Goal: Navigation & Orientation: Find specific page/section

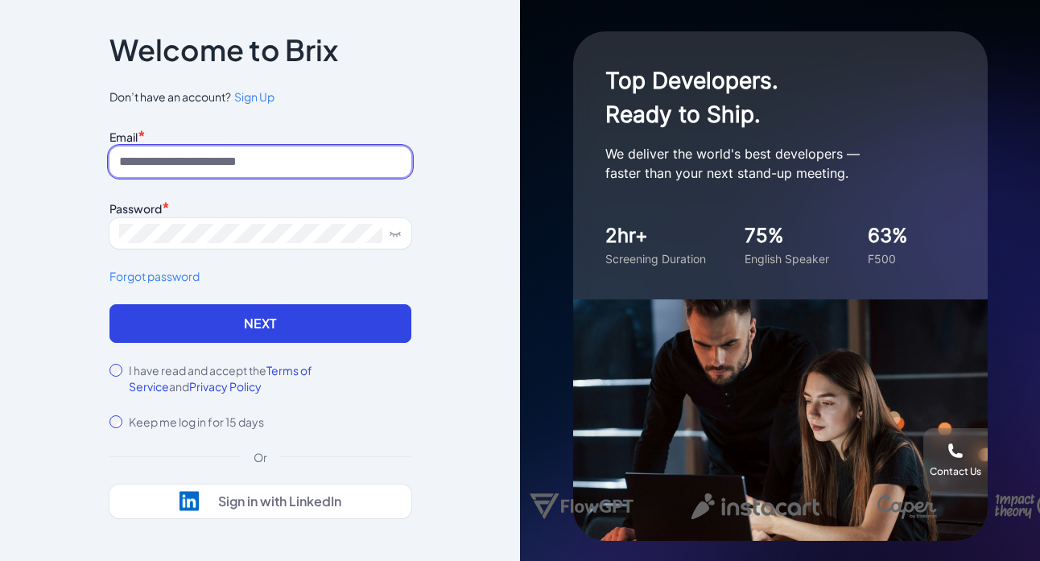
type input "**********"
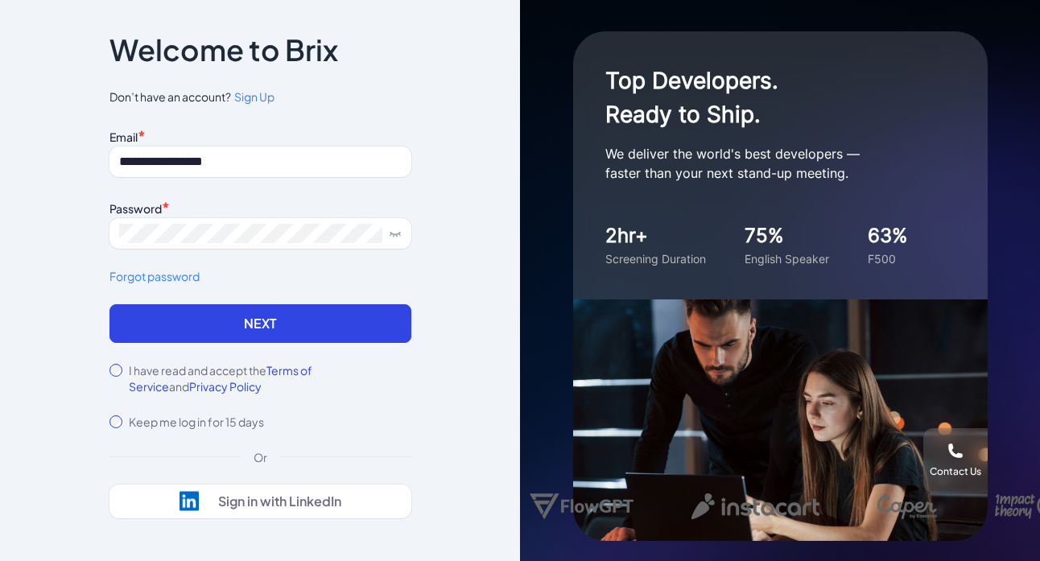
click at [108, 374] on div "**********" at bounding box center [260, 281] width 353 height 591
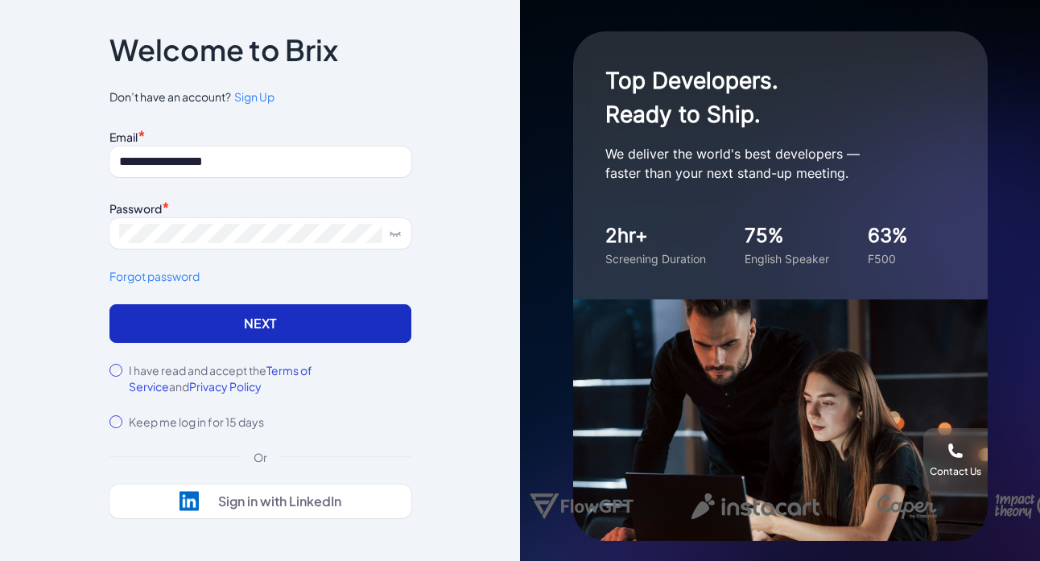
click at [188, 328] on button "Next" at bounding box center [260, 323] width 302 height 39
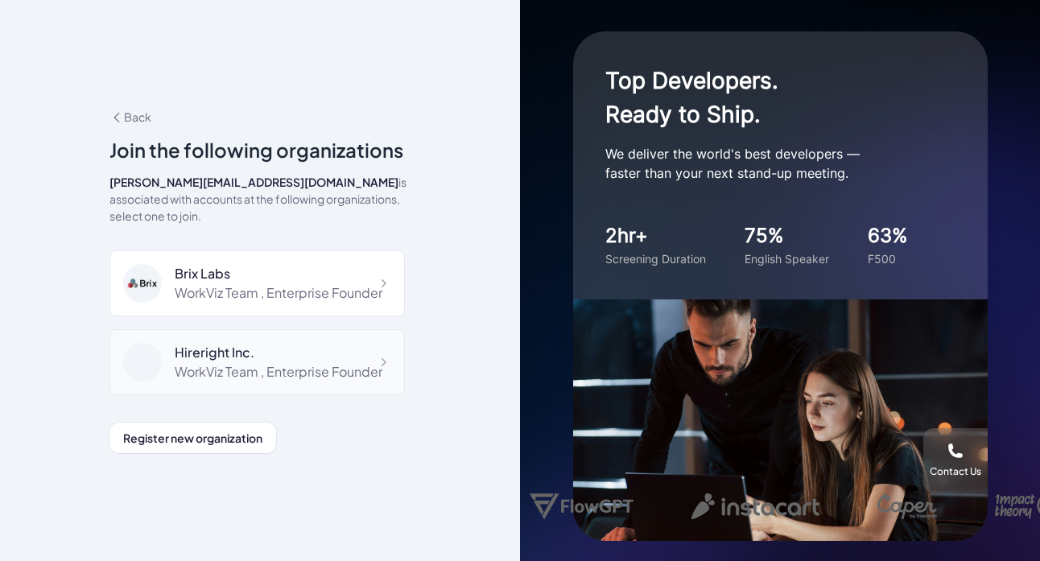
click at [218, 362] on div "WorkViz Team , Enterprise Founder" at bounding box center [279, 371] width 208 height 19
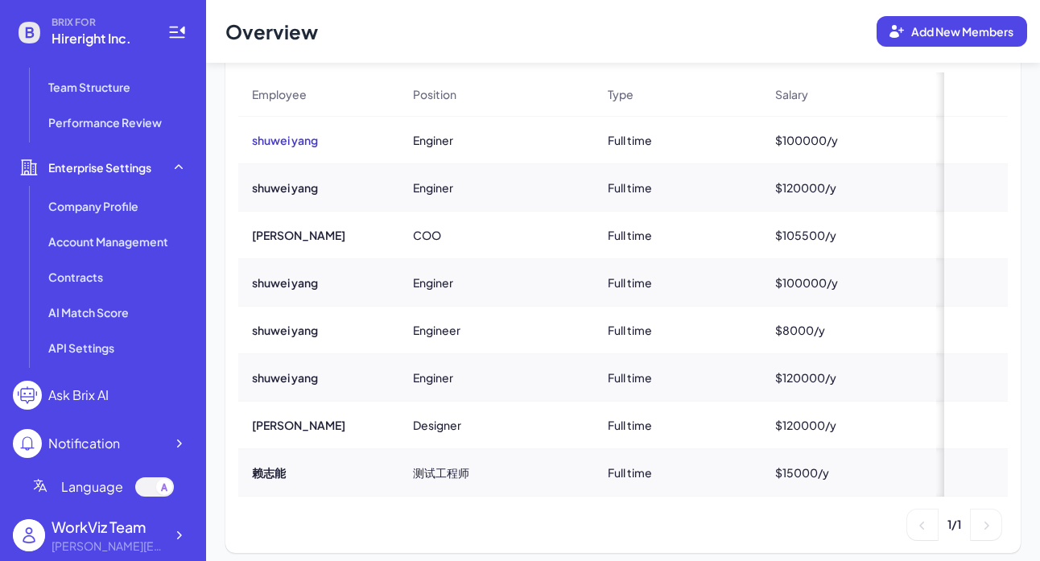
scroll to position [168, 0]
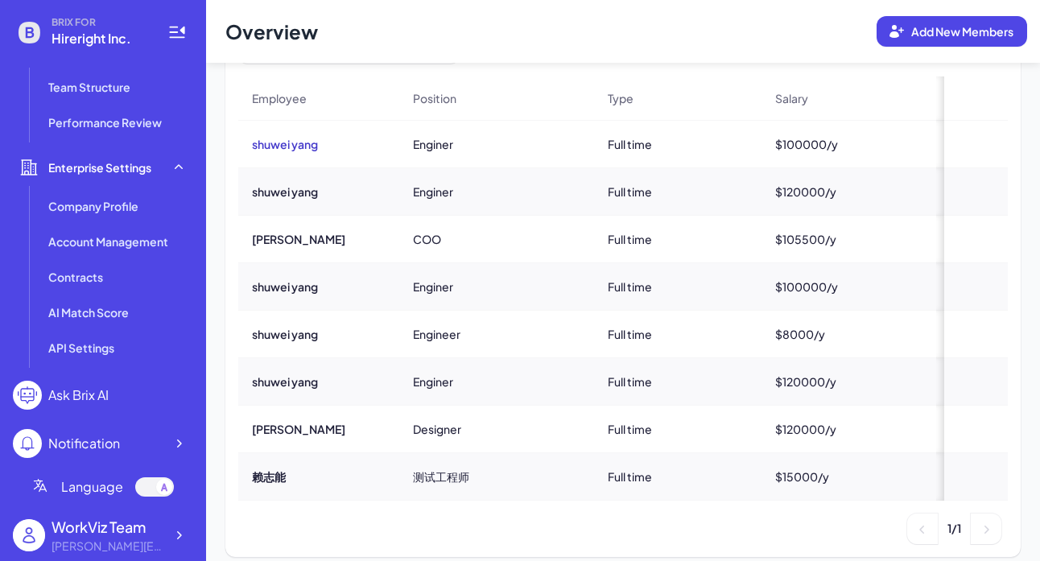
click at [283, 149] on button "shuwei yang" at bounding box center [285, 144] width 66 height 16
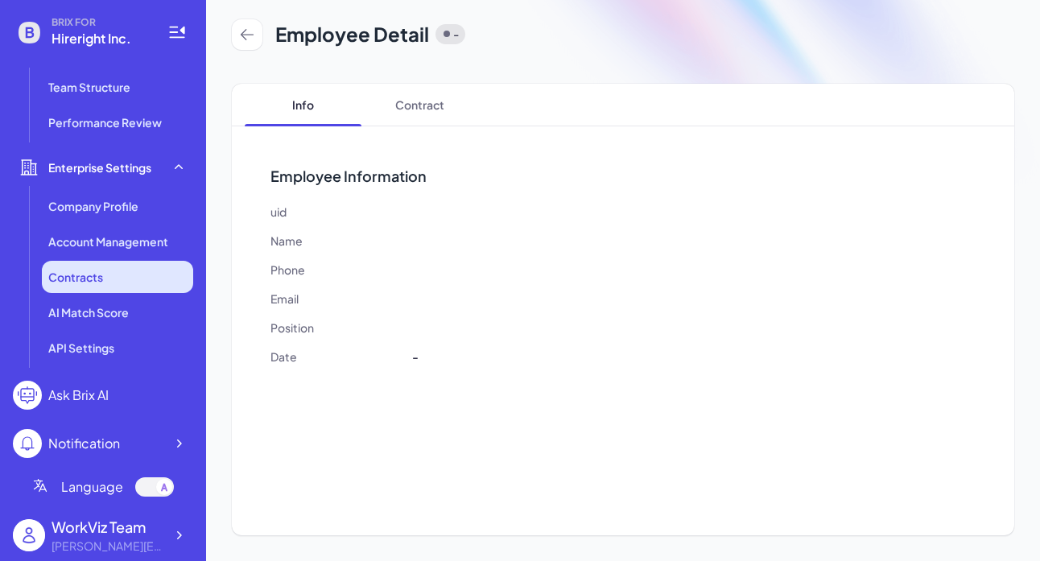
scroll to position [651, 0]
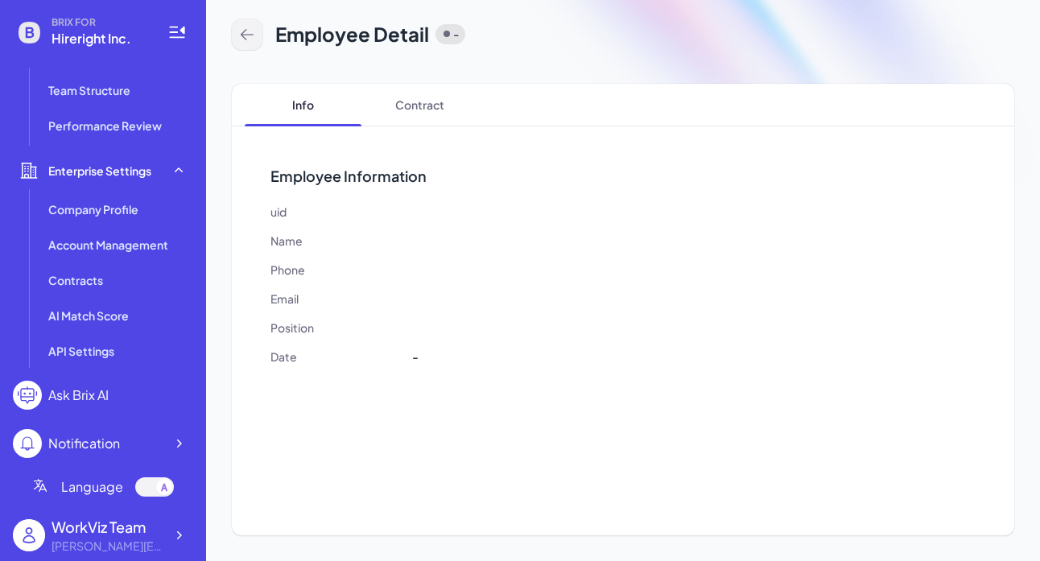
click at [257, 32] on button at bounding box center [247, 34] width 31 height 31
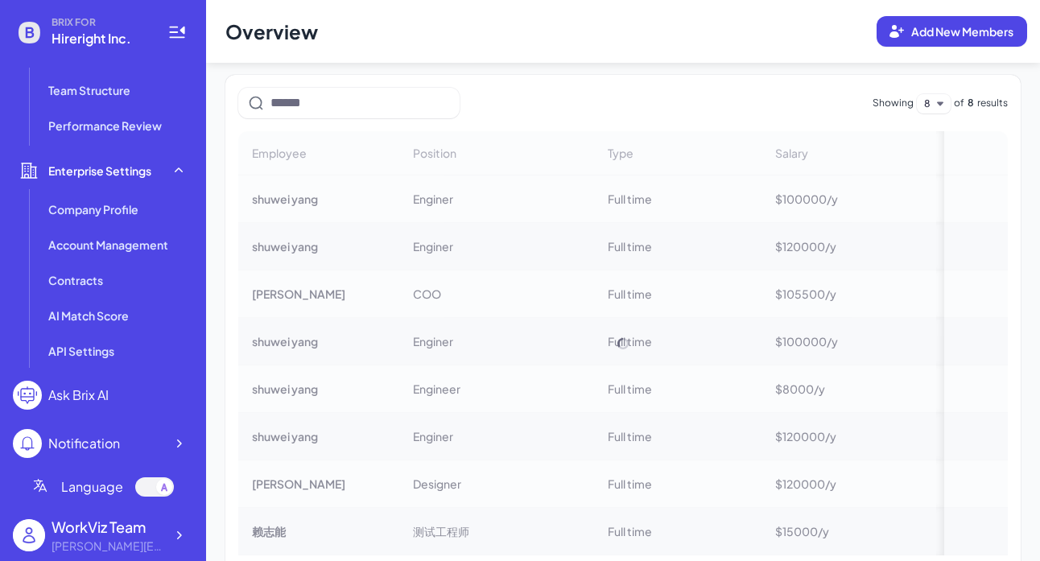
scroll to position [114, 0]
click at [290, 245] on div "Employee Position Type Salary Contract Probationary period shuwei yang Enginer …" at bounding box center [623, 342] width 770 height 424
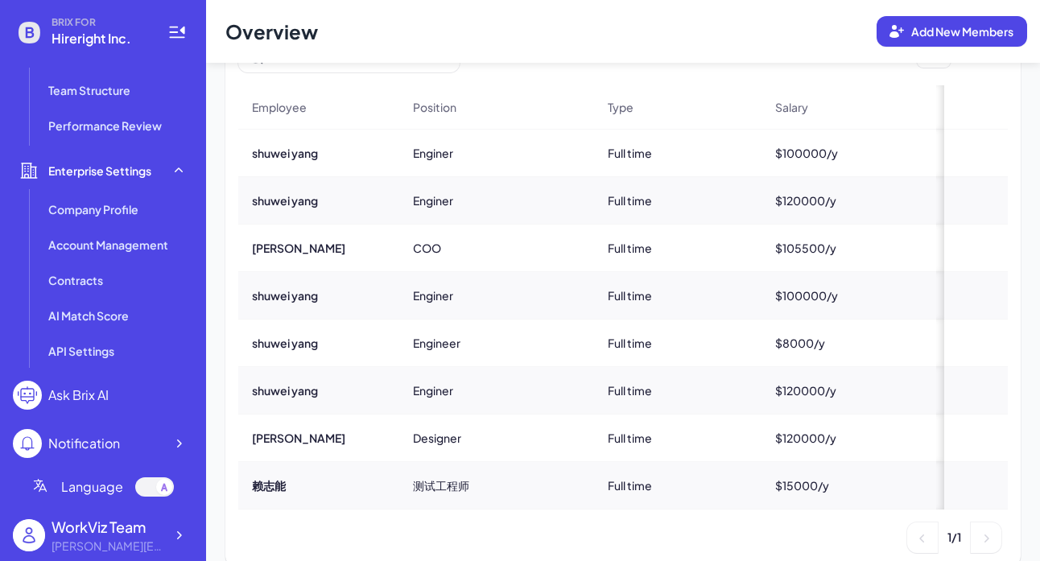
scroll to position [178, 0]
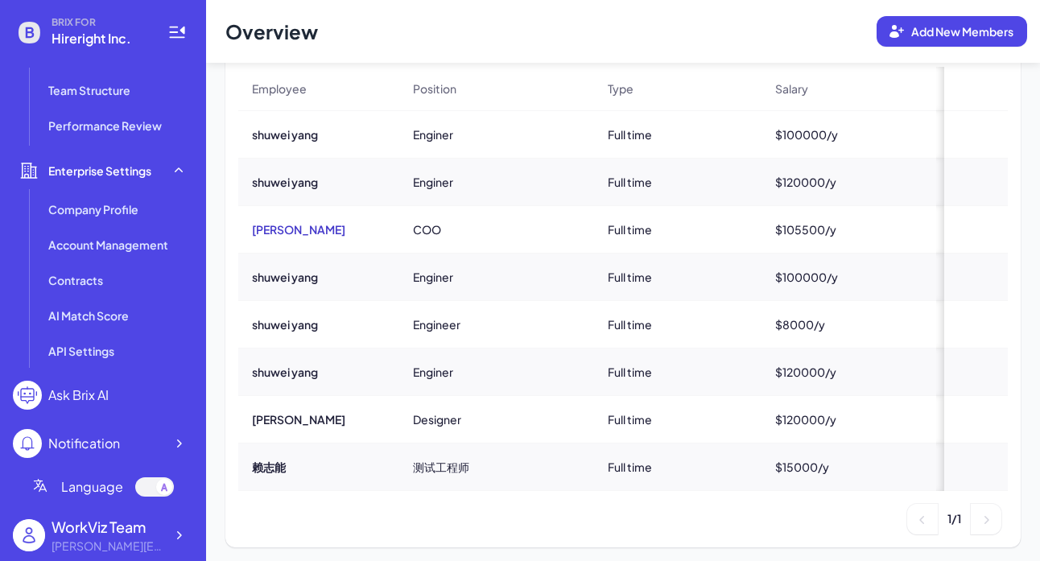
click at [262, 222] on button "carol" at bounding box center [298, 229] width 93 height 16
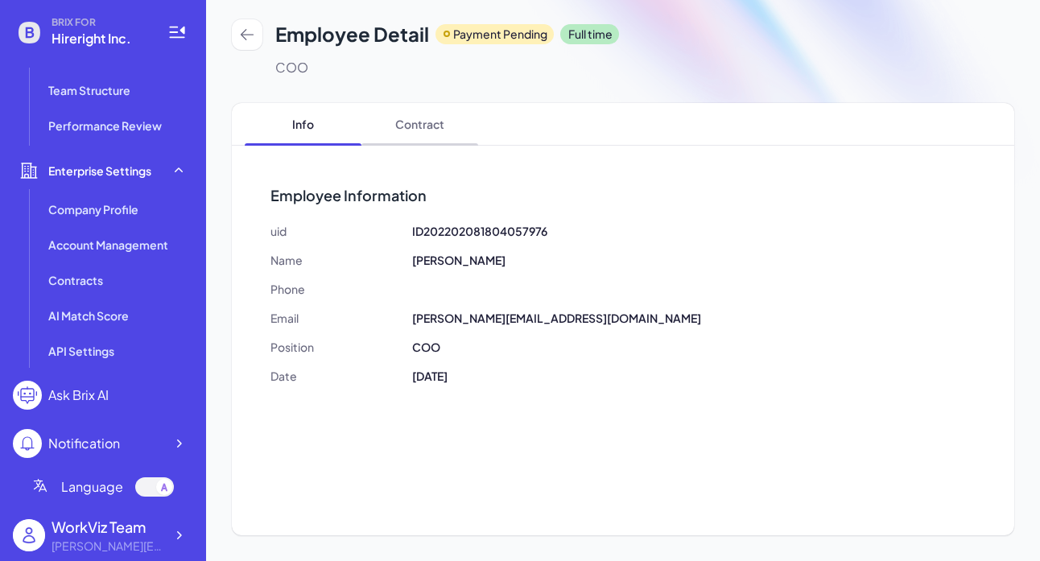
click at [413, 129] on span "Contract" at bounding box center [419, 124] width 117 height 42
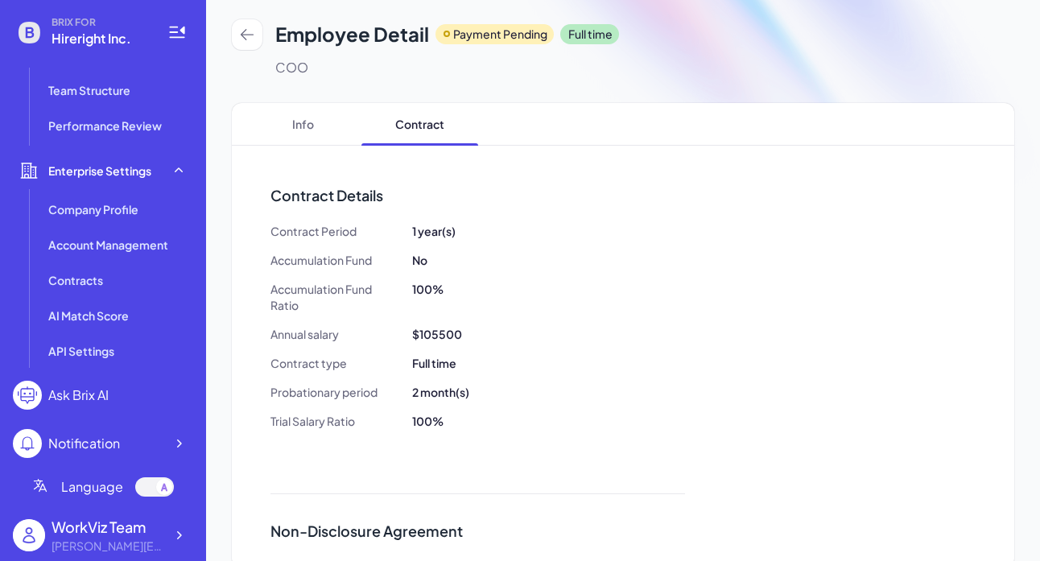
scroll to position [7, 0]
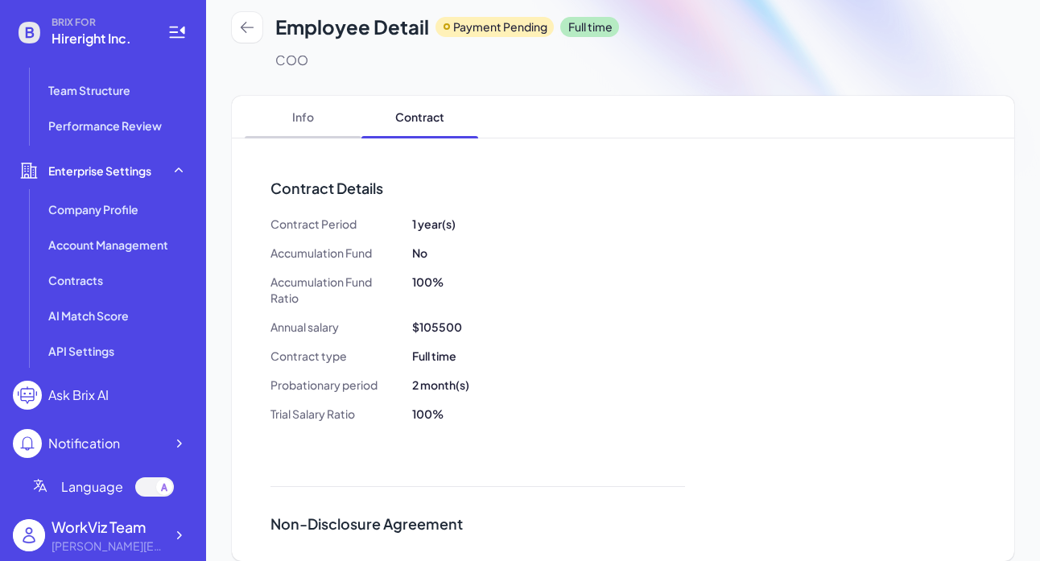
click at [304, 106] on span "Info" at bounding box center [303, 117] width 117 height 42
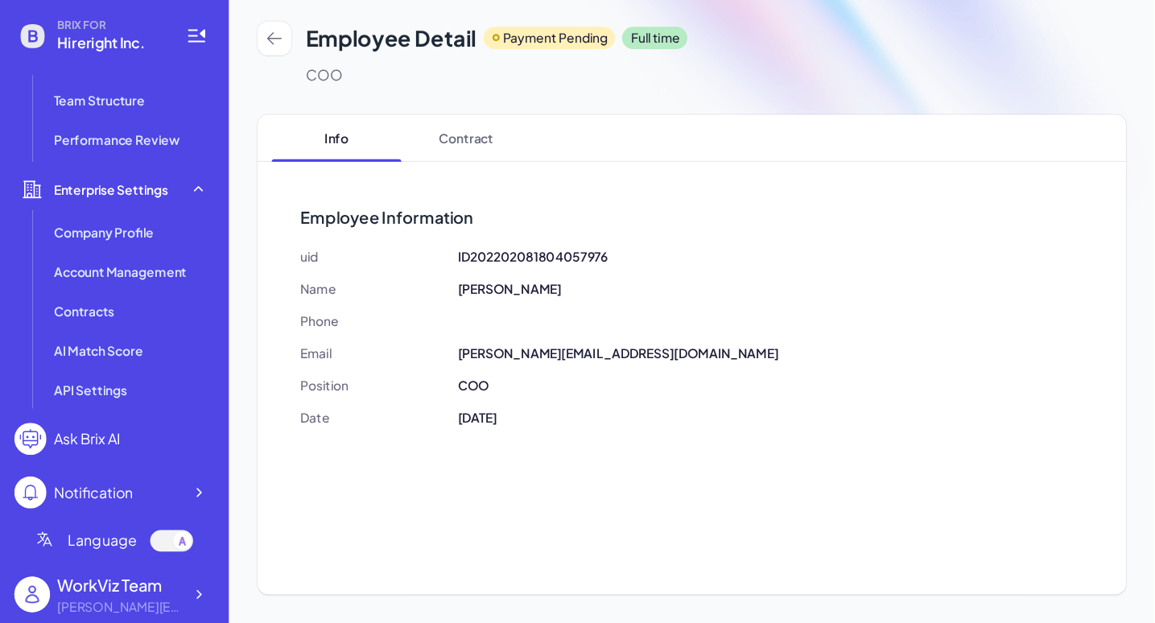
scroll to position [591, 0]
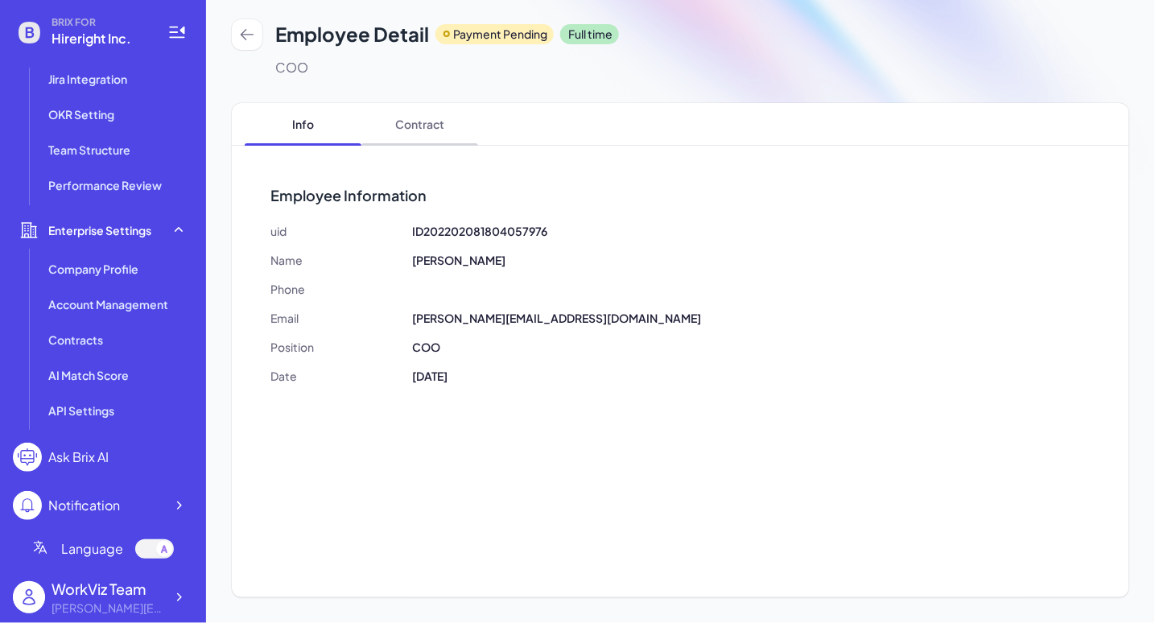
click at [429, 119] on span "Contract" at bounding box center [419, 124] width 117 height 42
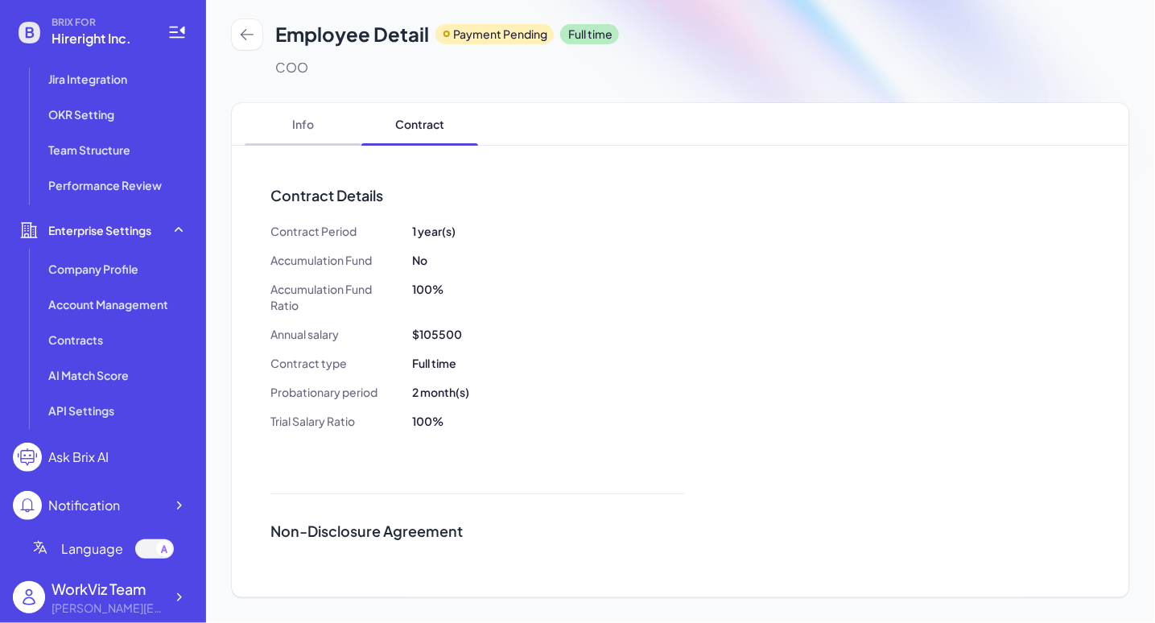
click at [316, 117] on span "Info" at bounding box center [303, 124] width 117 height 42
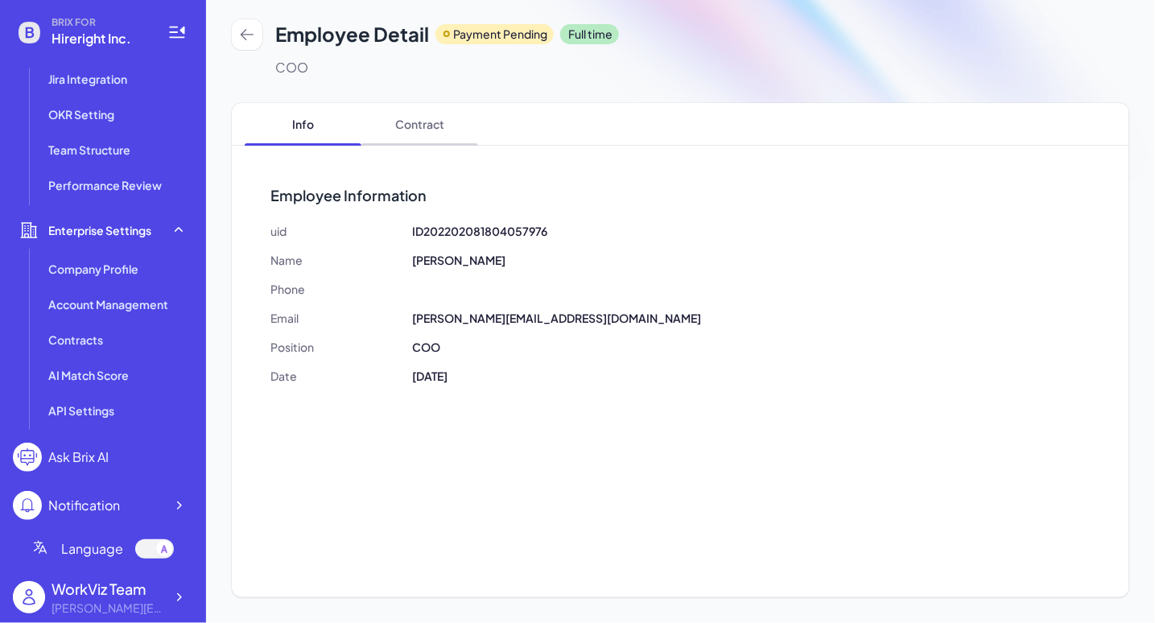
click at [427, 115] on span "Contract" at bounding box center [419, 124] width 117 height 42
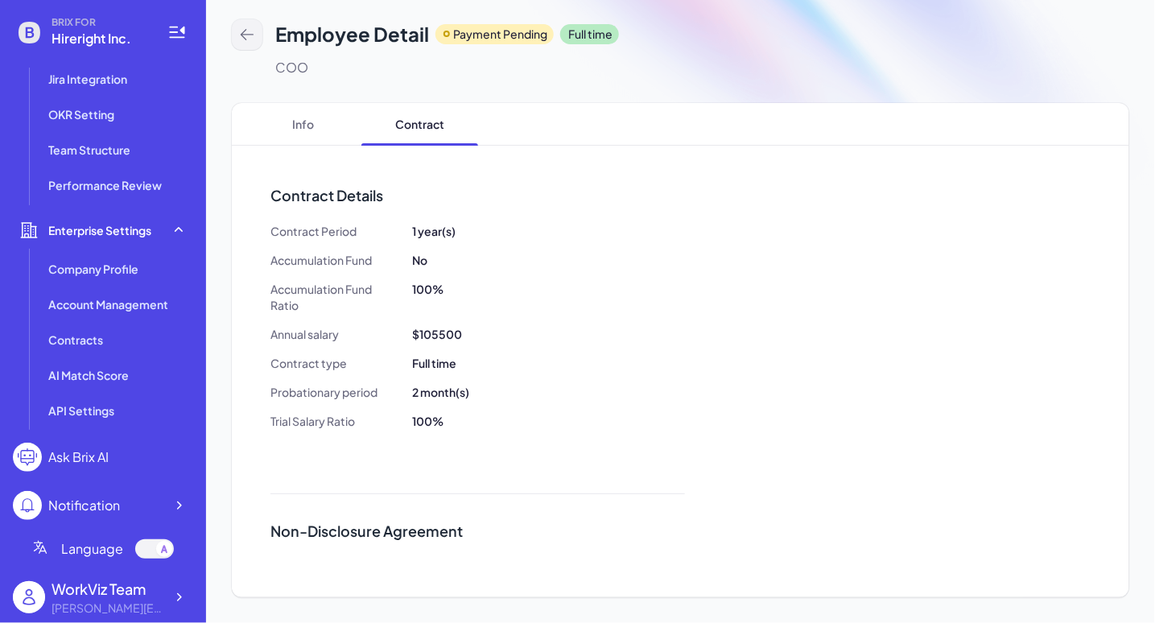
click at [253, 32] on icon at bounding box center [247, 35] width 16 height 16
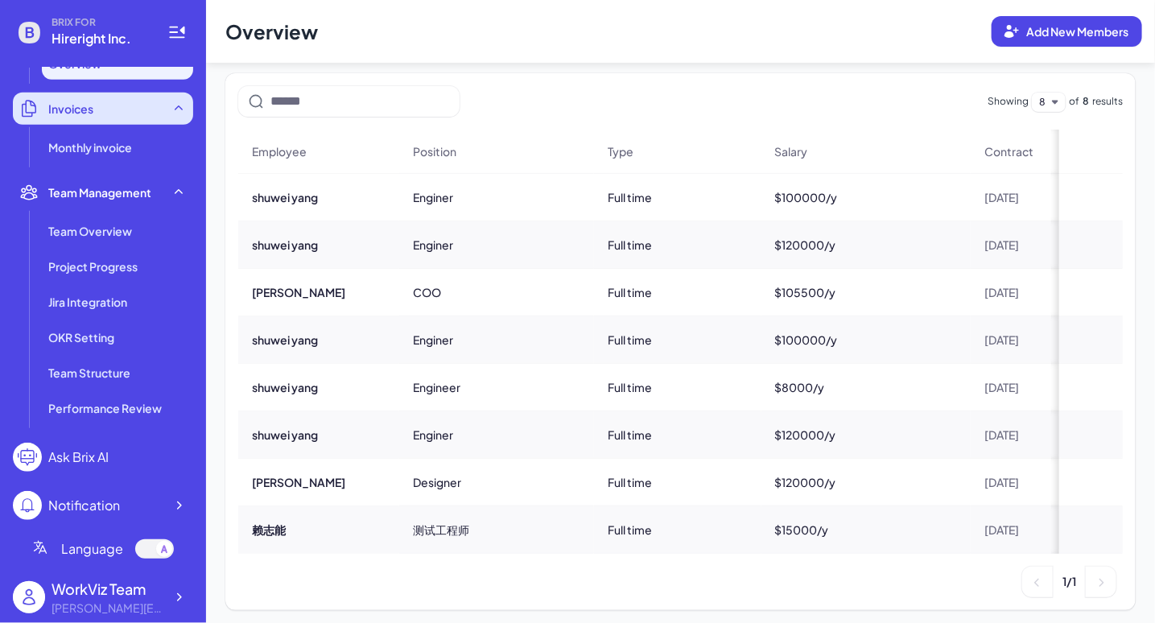
scroll to position [359, 0]
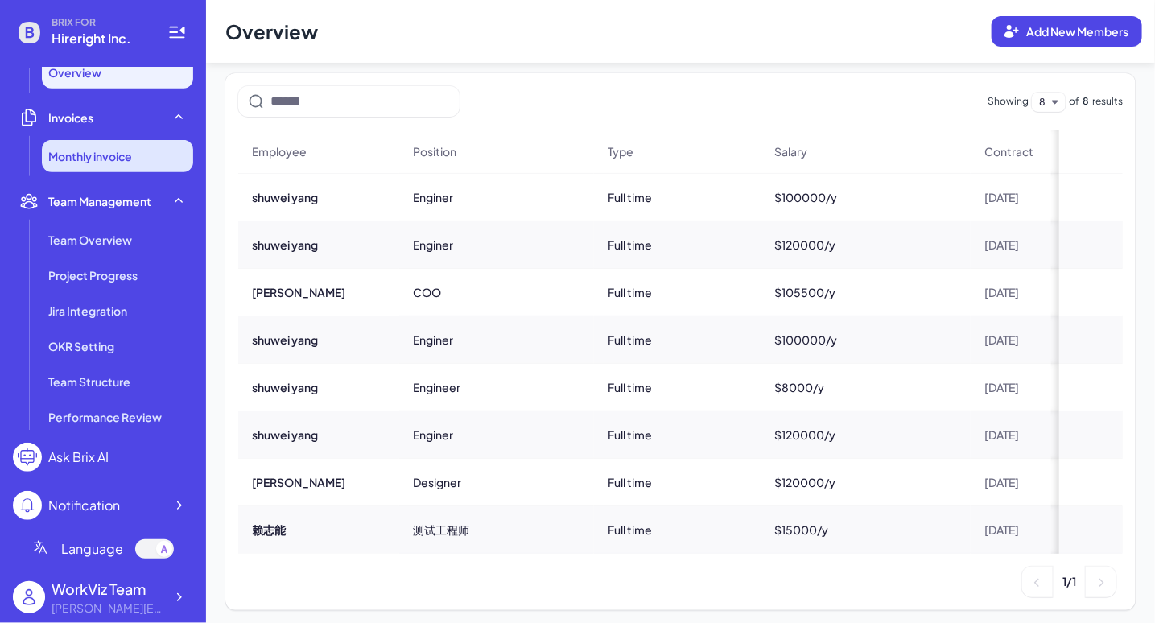
click at [132, 159] on span "Monthly invoice" at bounding box center [90, 156] width 84 height 16
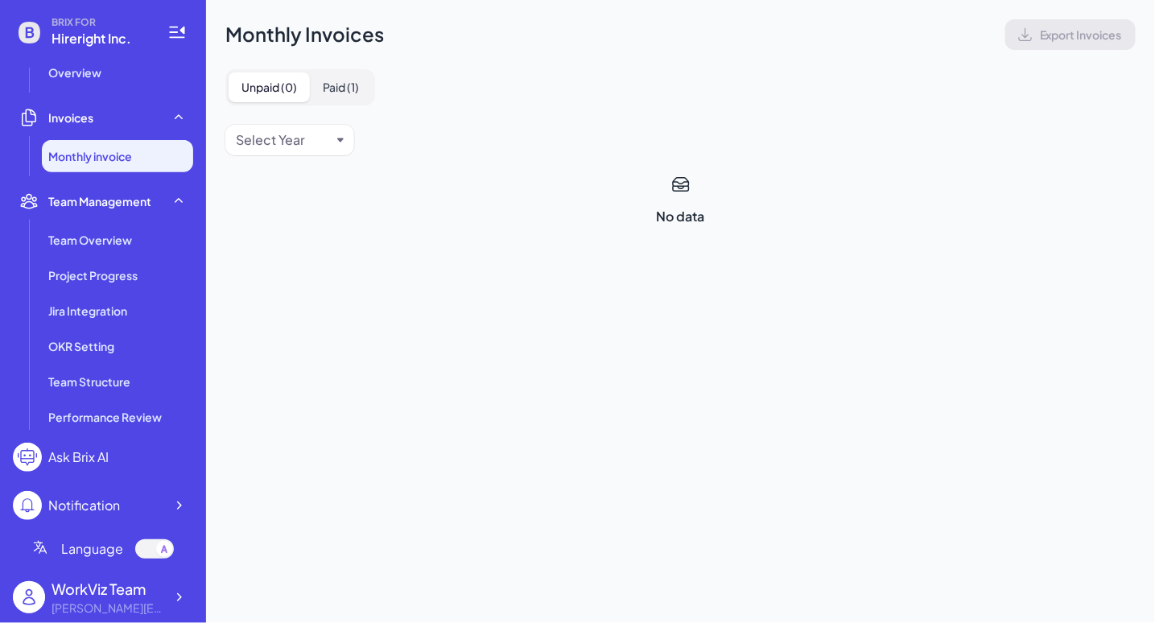
click at [355, 81] on button "Paid ( 1 )" at bounding box center [341, 87] width 62 height 30
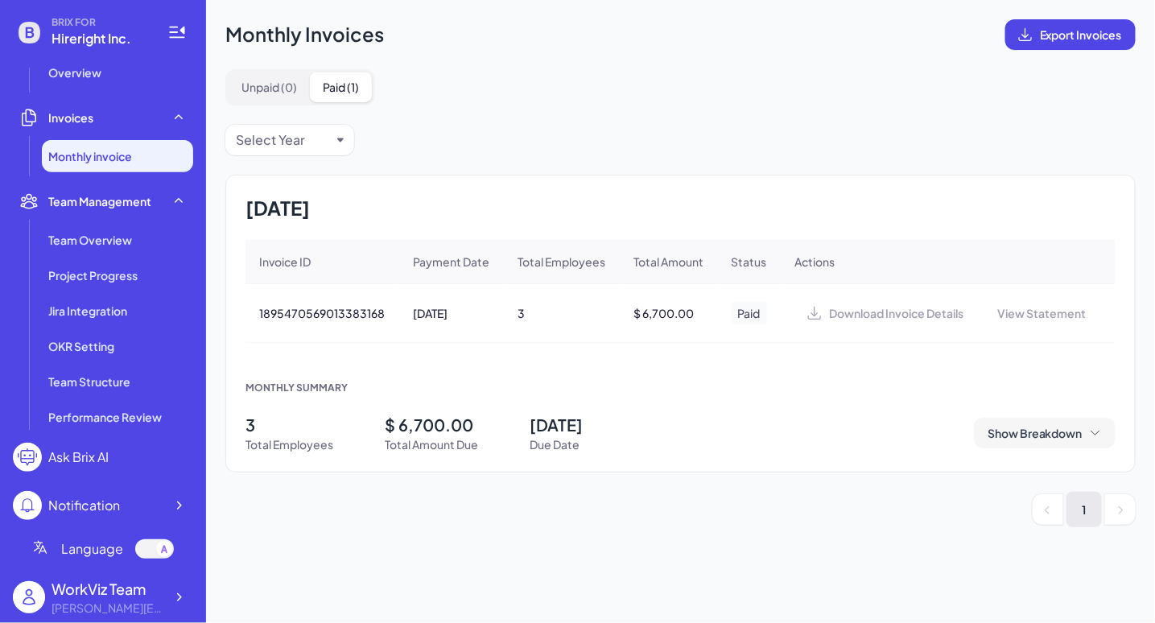
click at [1039, 431] on span "Show Breakdown" at bounding box center [1035, 433] width 95 height 16
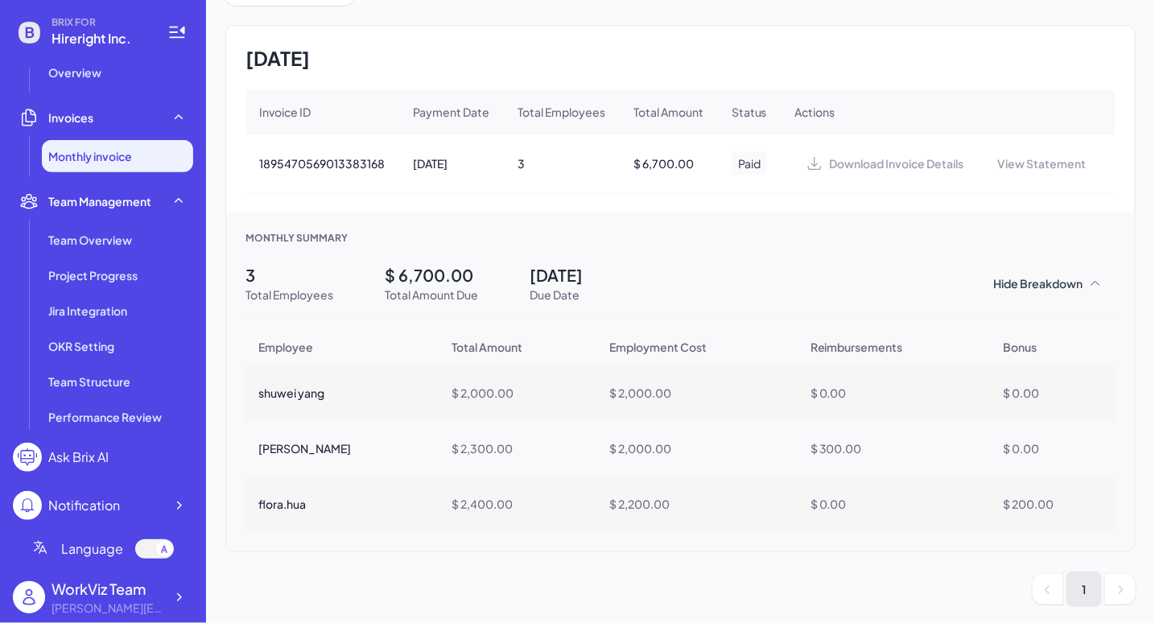
scroll to position [143, 0]
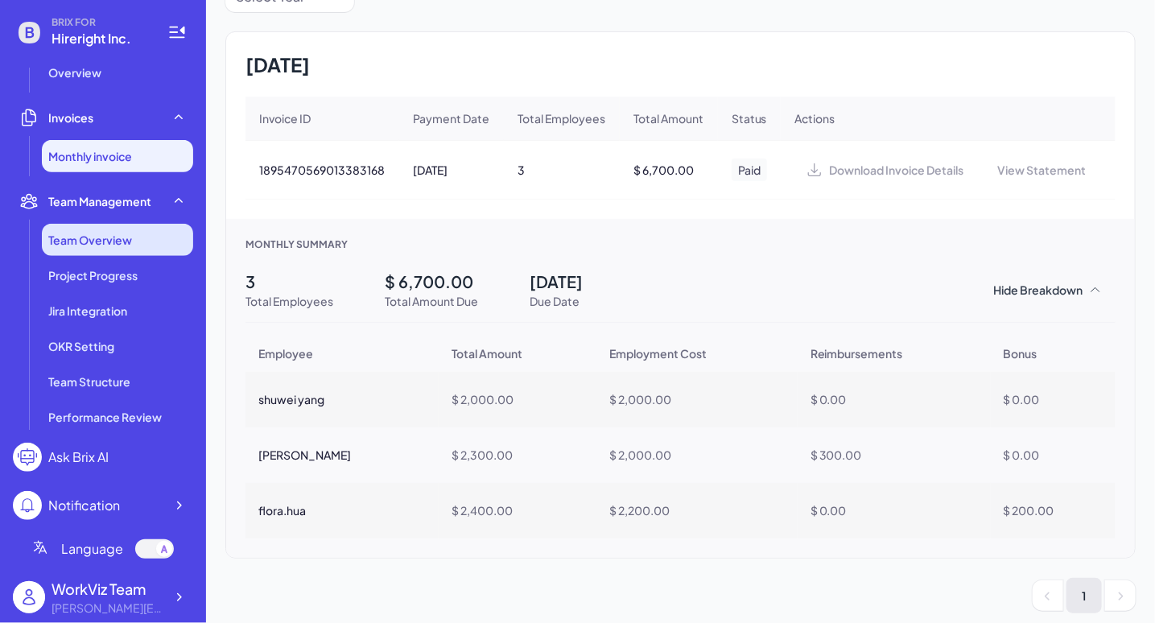
click at [95, 244] on span "Team Overview" at bounding box center [90, 240] width 84 height 16
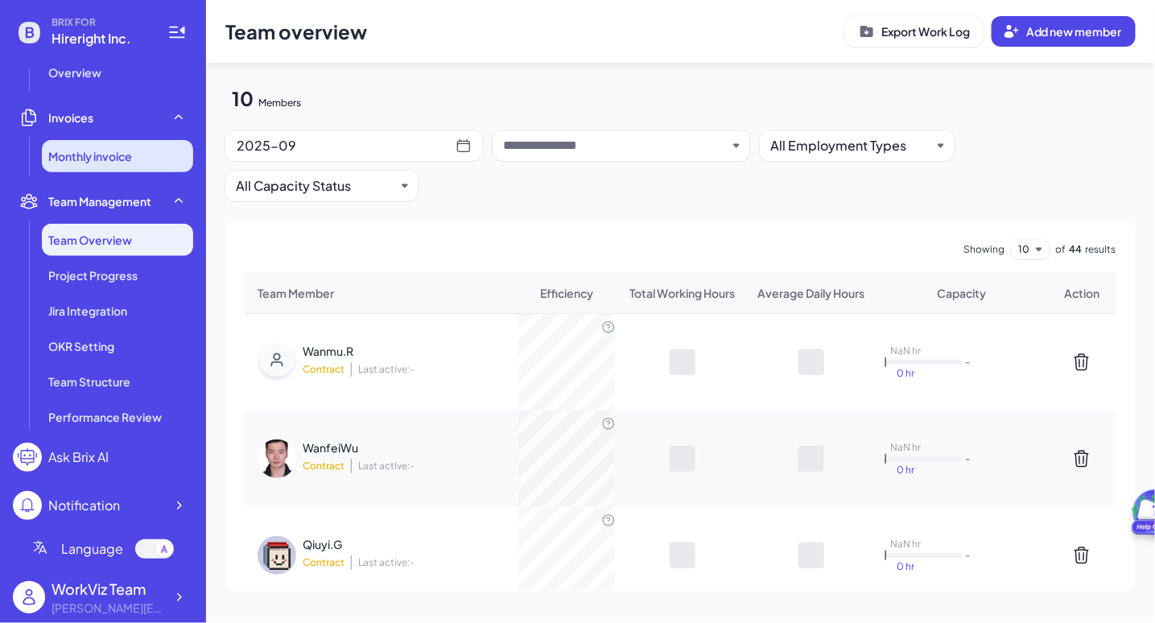
click at [121, 157] on span "Monthly invoice" at bounding box center [90, 156] width 84 height 16
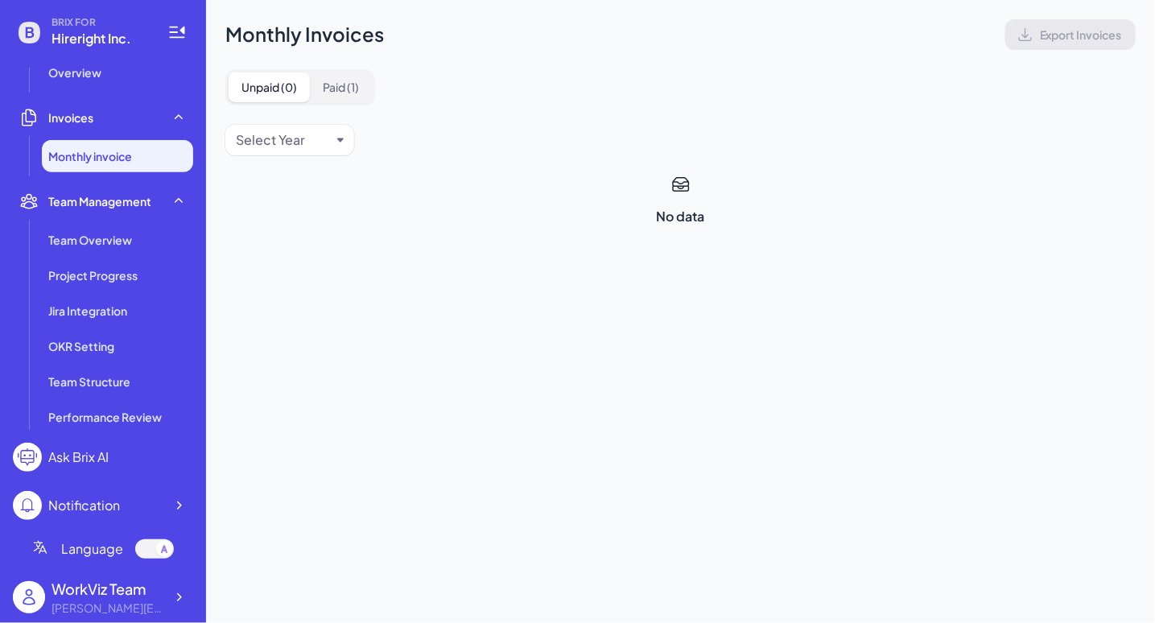
scroll to position [591, 0]
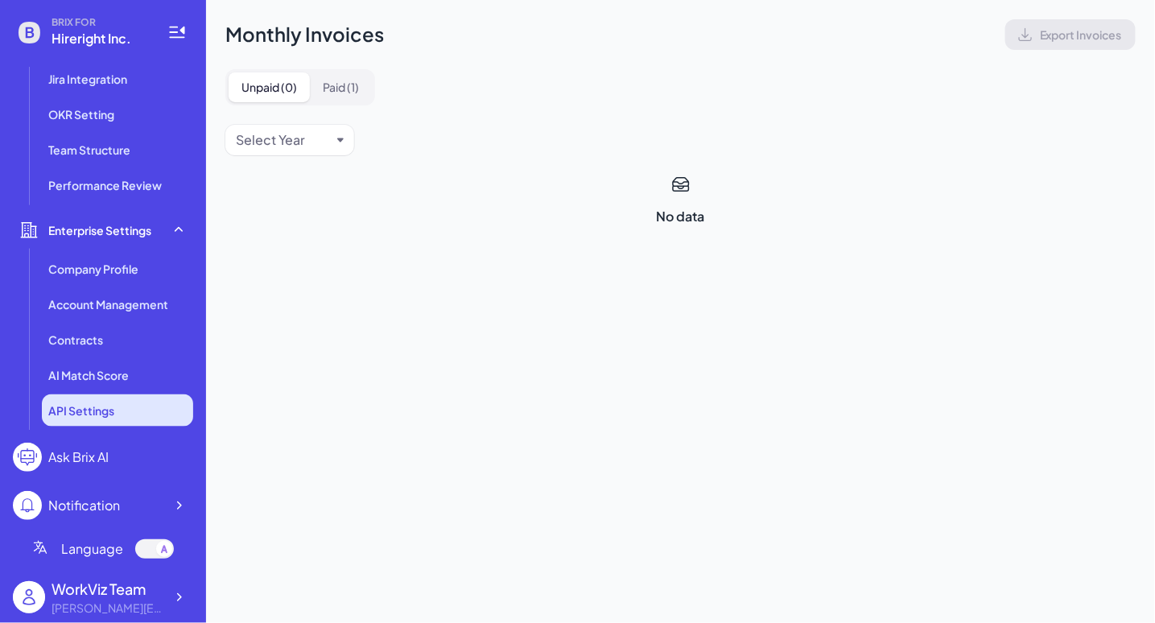
click at [118, 415] on li "API Settings" at bounding box center [117, 411] width 151 height 32
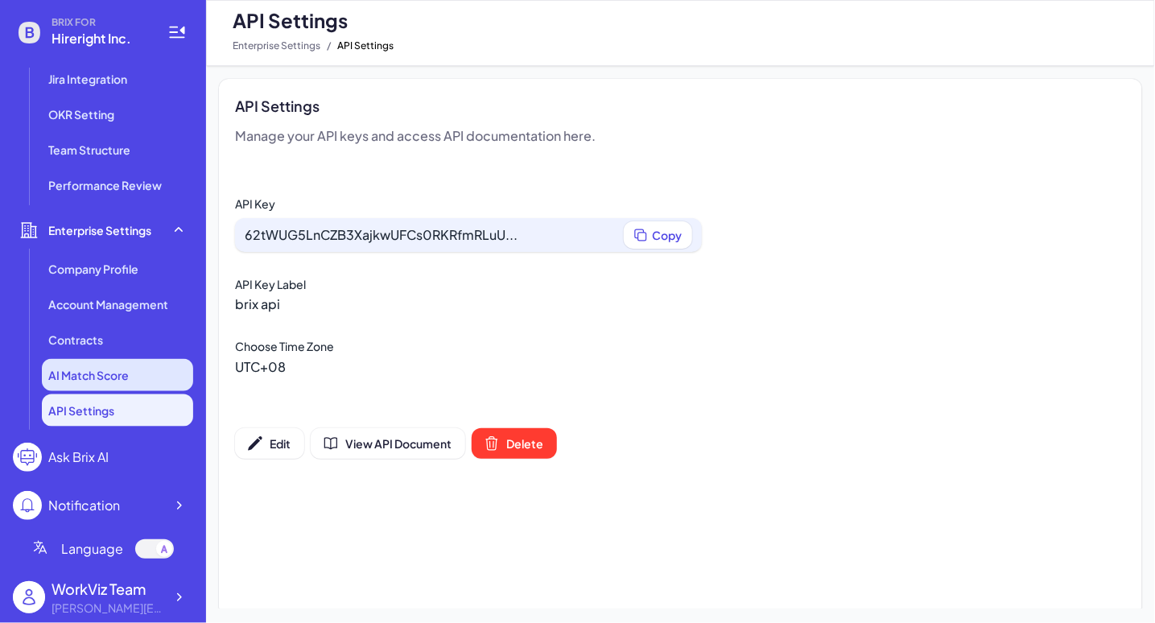
click at [138, 378] on li "AI Match Score" at bounding box center [117, 375] width 151 height 32
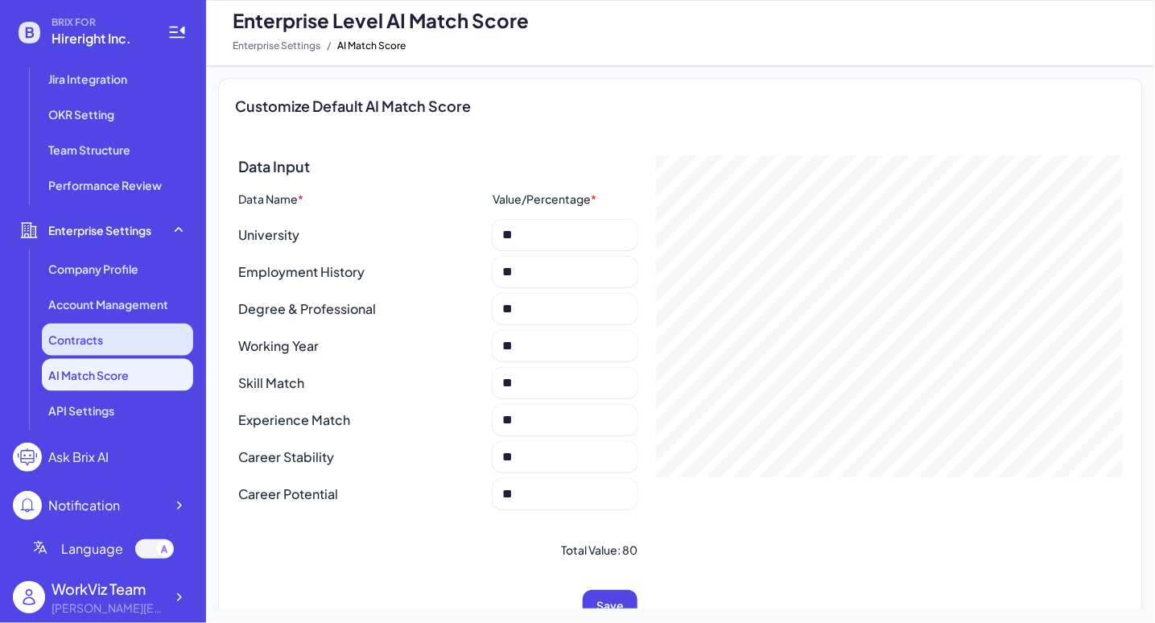
click at [144, 329] on div "Contracts" at bounding box center [117, 340] width 151 height 32
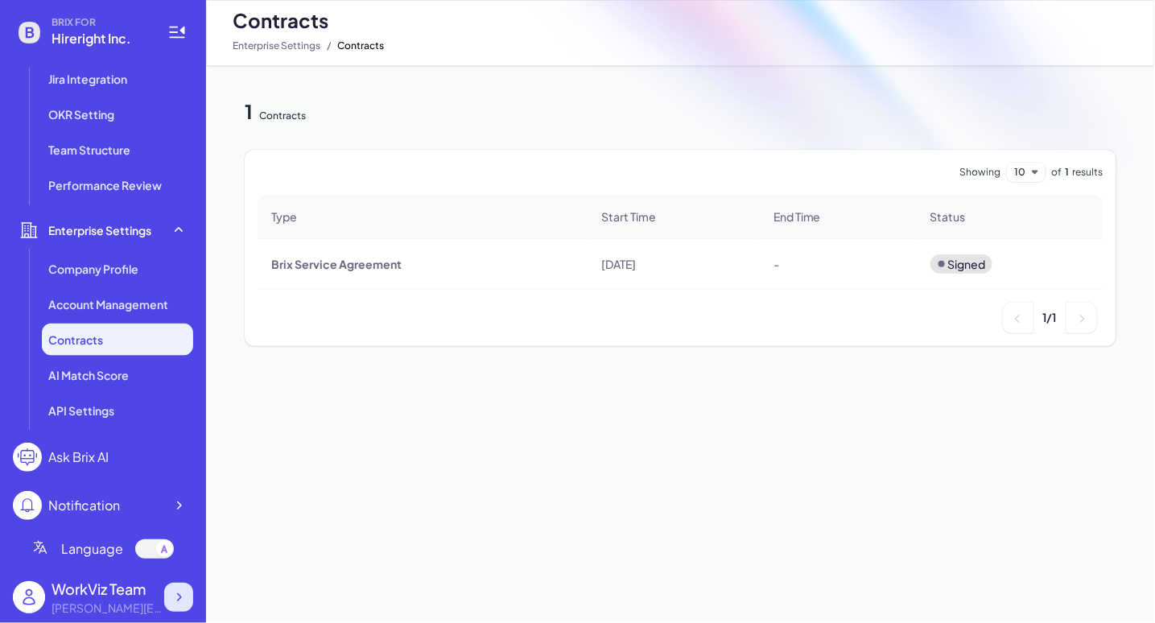
click at [180, 560] on div at bounding box center [178, 597] width 29 height 29
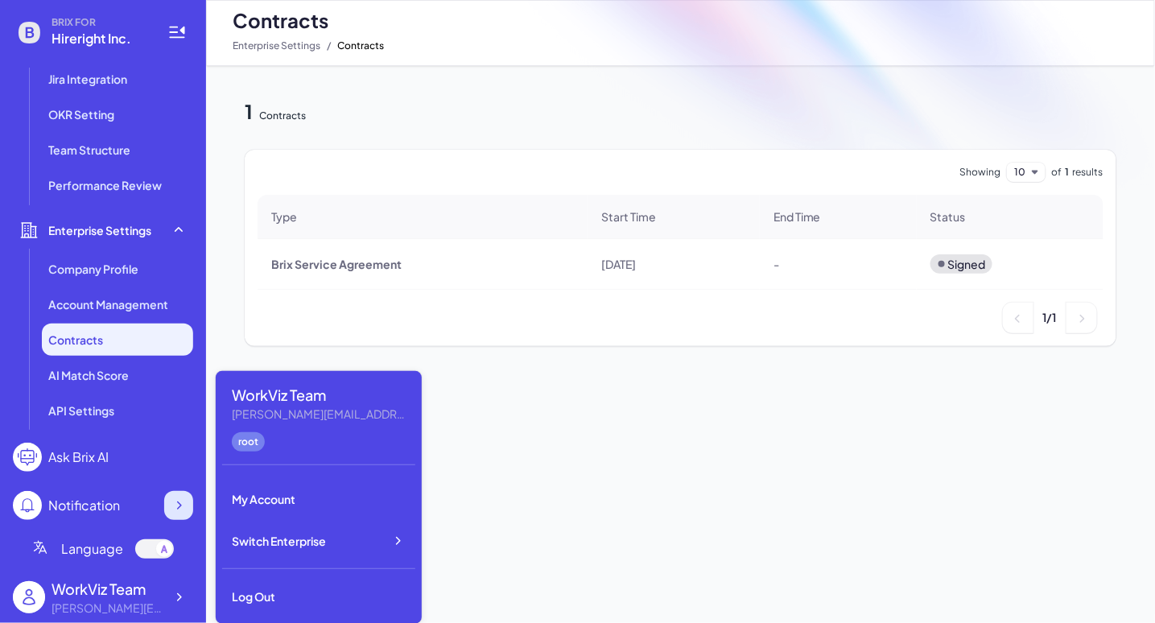
click at [178, 506] on icon at bounding box center [179, 506] width 16 height 16
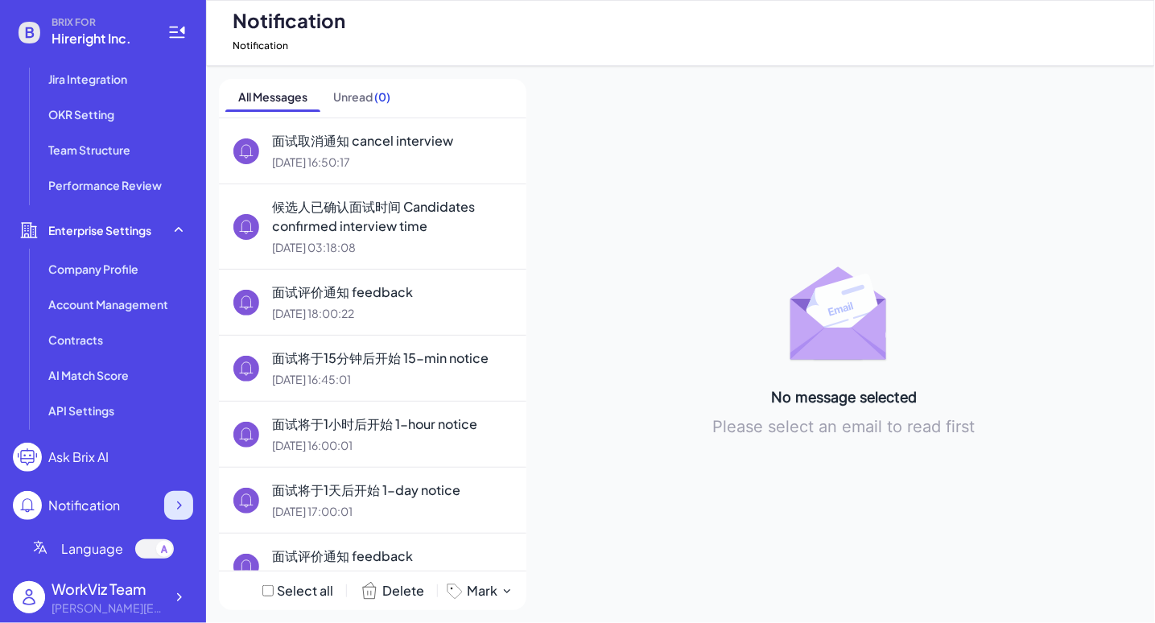
click at [178, 506] on icon at bounding box center [179, 506] width 16 height 16
click at [110, 400] on li "API Settings" at bounding box center [117, 411] width 151 height 32
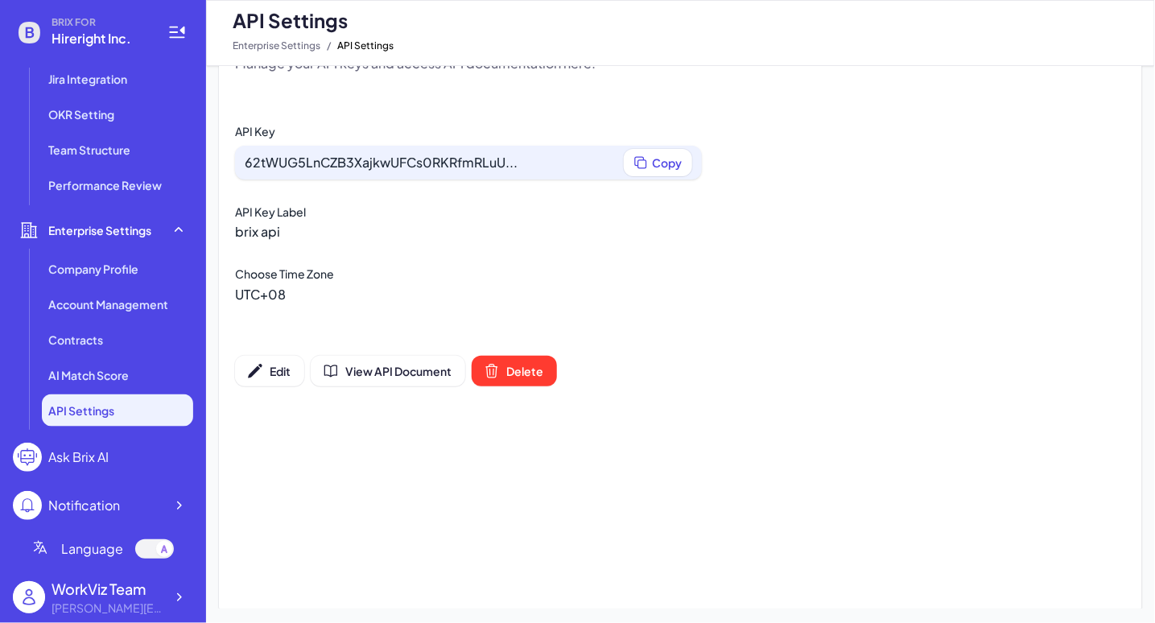
click at [308, 324] on div "Manage your API keys and access API documentation here. API Key 62tWUG5LnCZB3Xa…" at bounding box center [680, 220] width 923 height 333
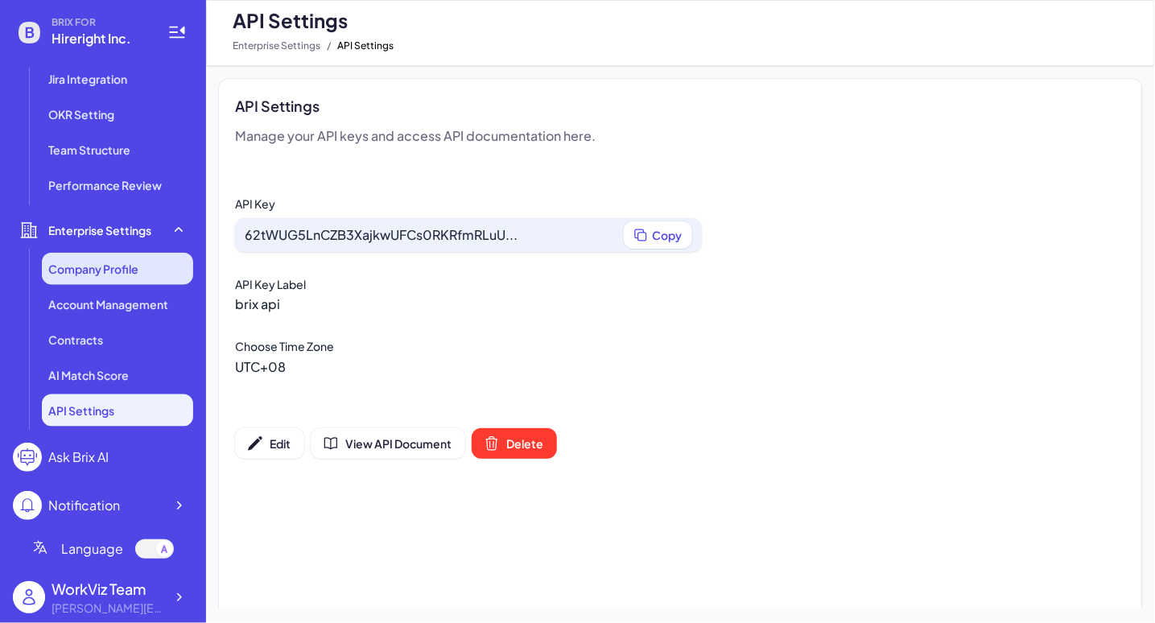
click at [125, 256] on li "Company Profile" at bounding box center [117, 269] width 151 height 32
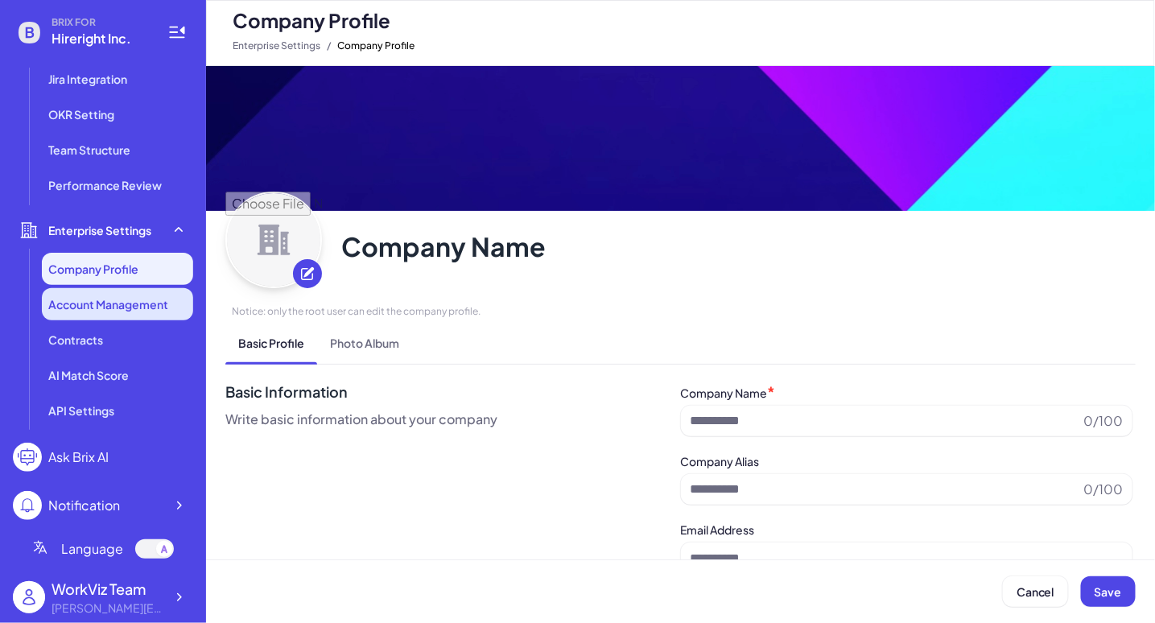
click at [149, 296] on span "Account Management" at bounding box center [108, 304] width 120 height 16
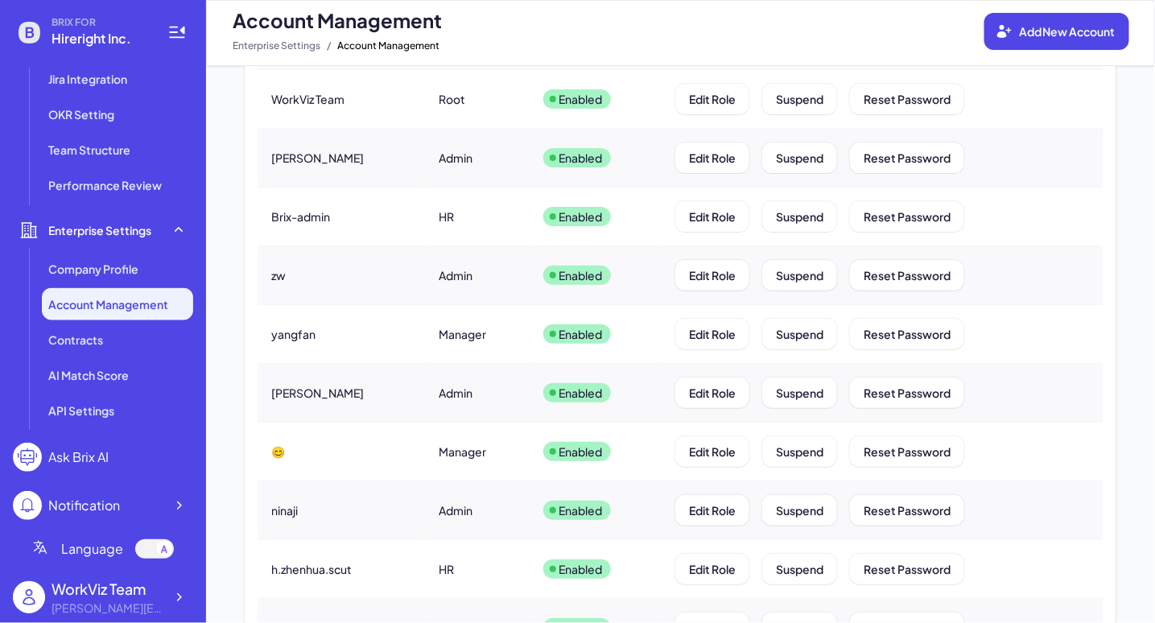
scroll to position [97, 0]
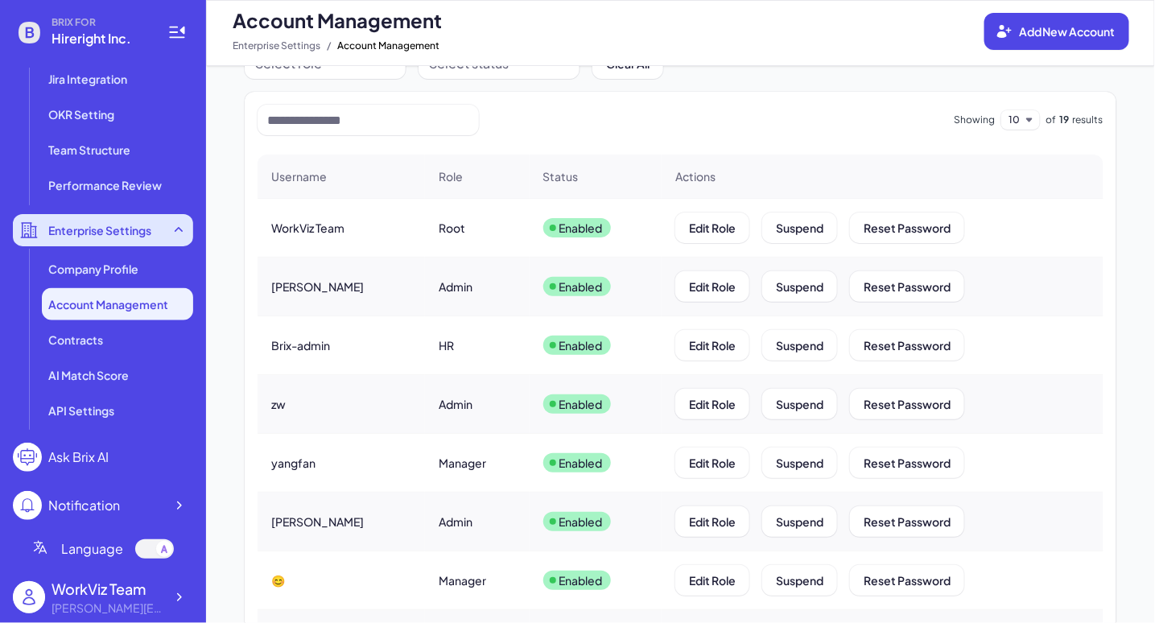
click at [126, 215] on div "Enterprise Settings" at bounding box center [103, 230] width 180 height 32
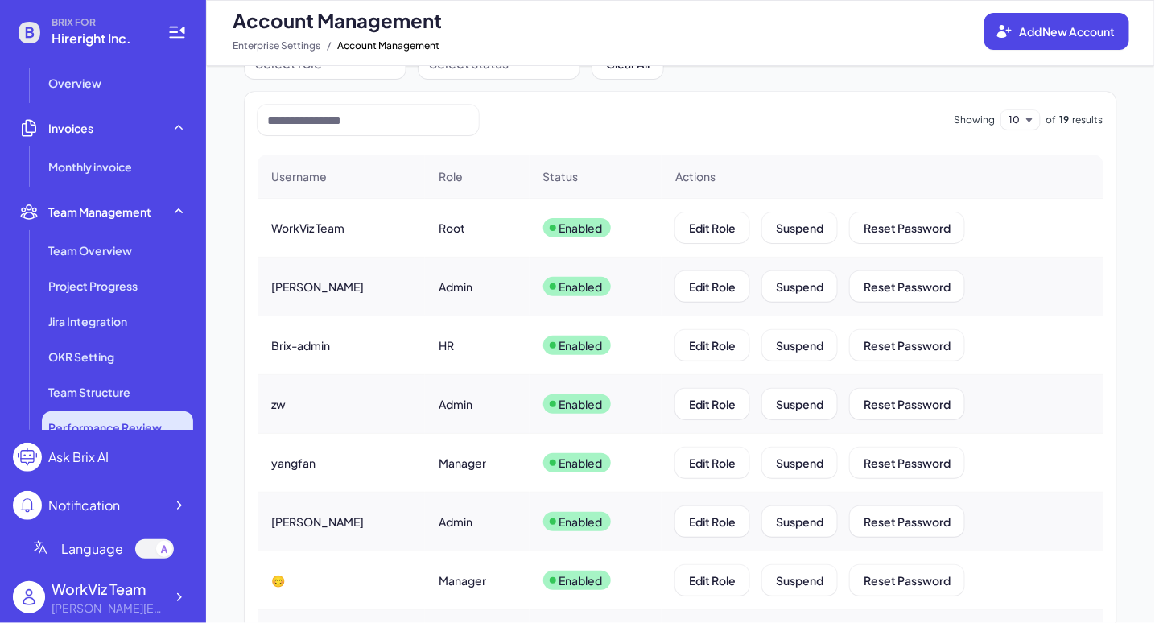
scroll to position [322, 0]
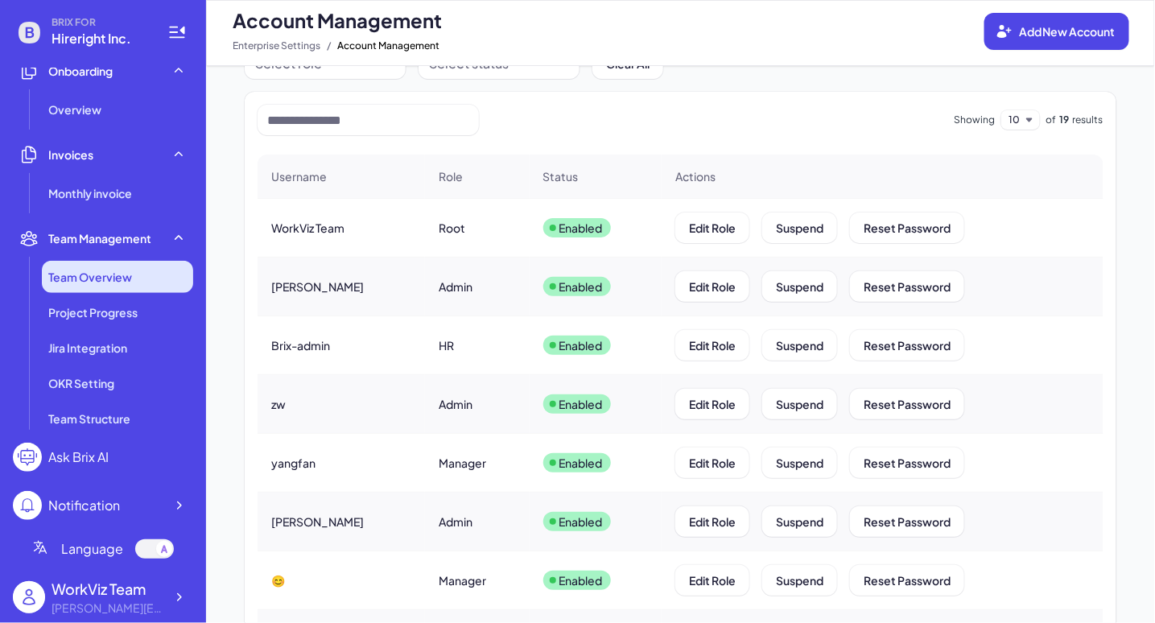
click at [157, 268] on li "Team Overview" at bounding box center [117, 277] width 151 height 32
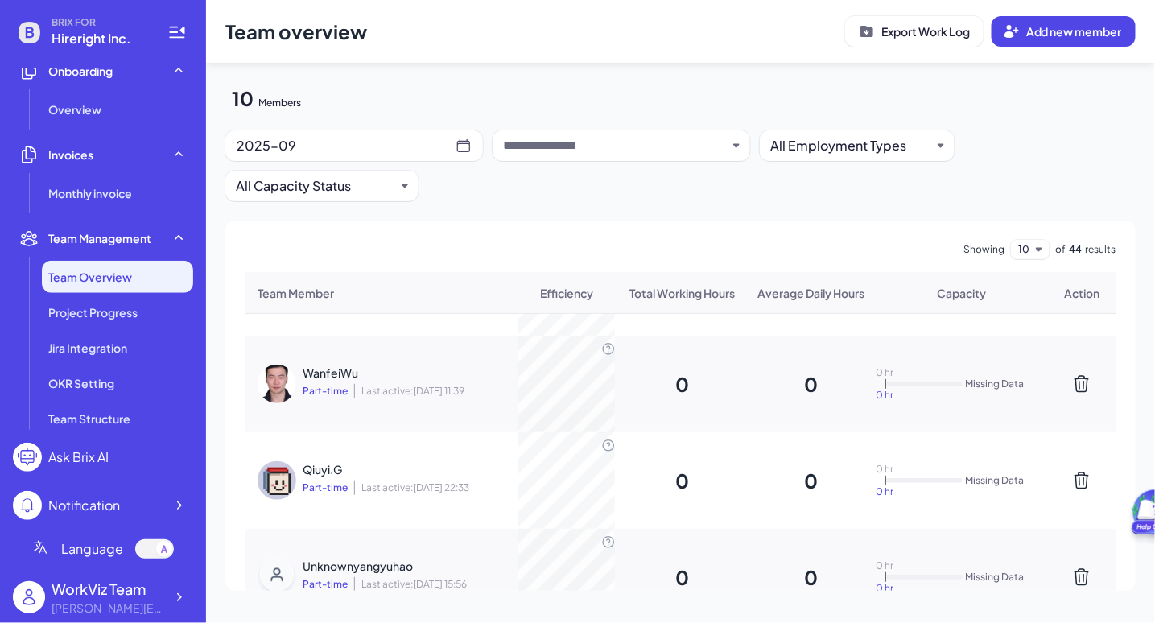
scroll to position [97, 0]
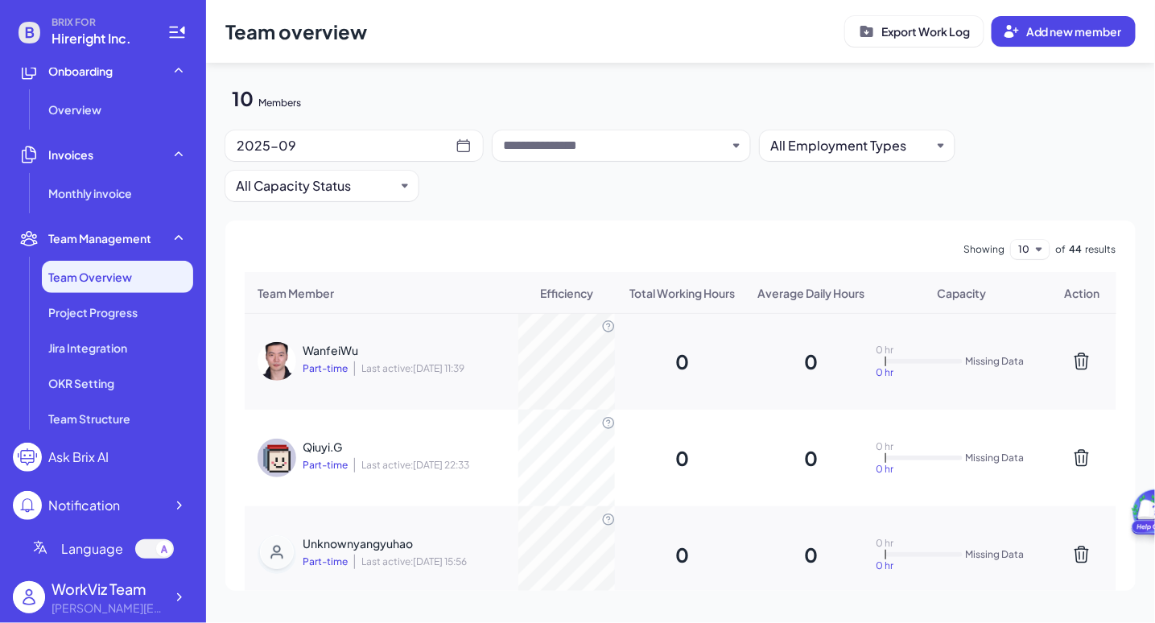
click at [426, 146] on div "2025-09" at bounding box center [346, 145] width 219 height 23
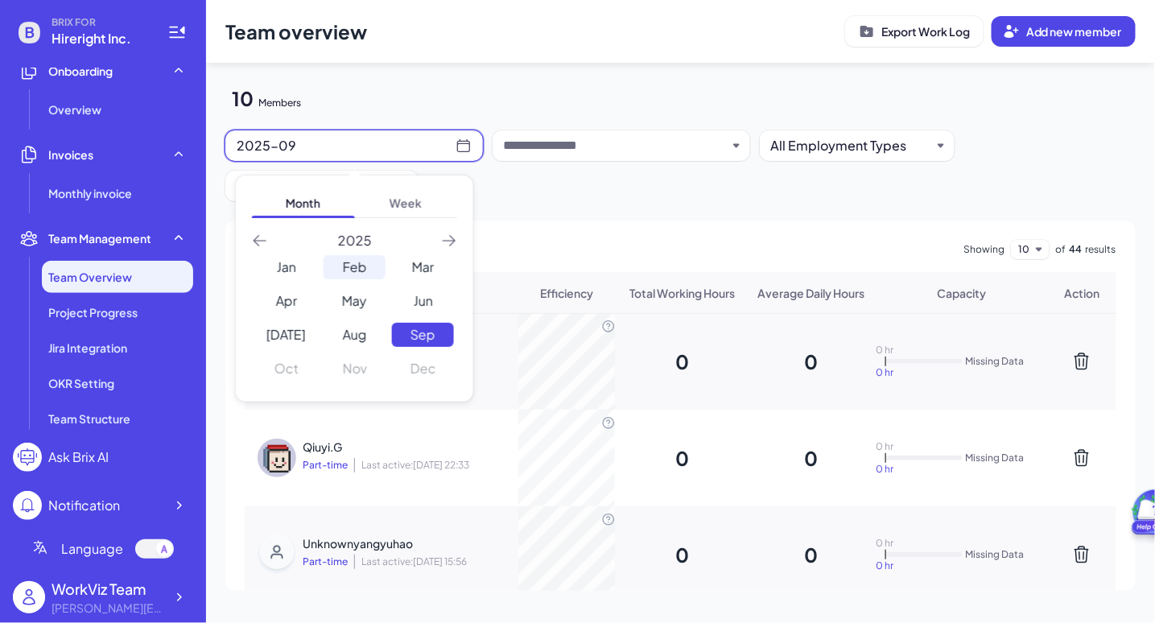
click at [369, 275] on div "Feb" at bounding box center [355, 267] width 62 height 24
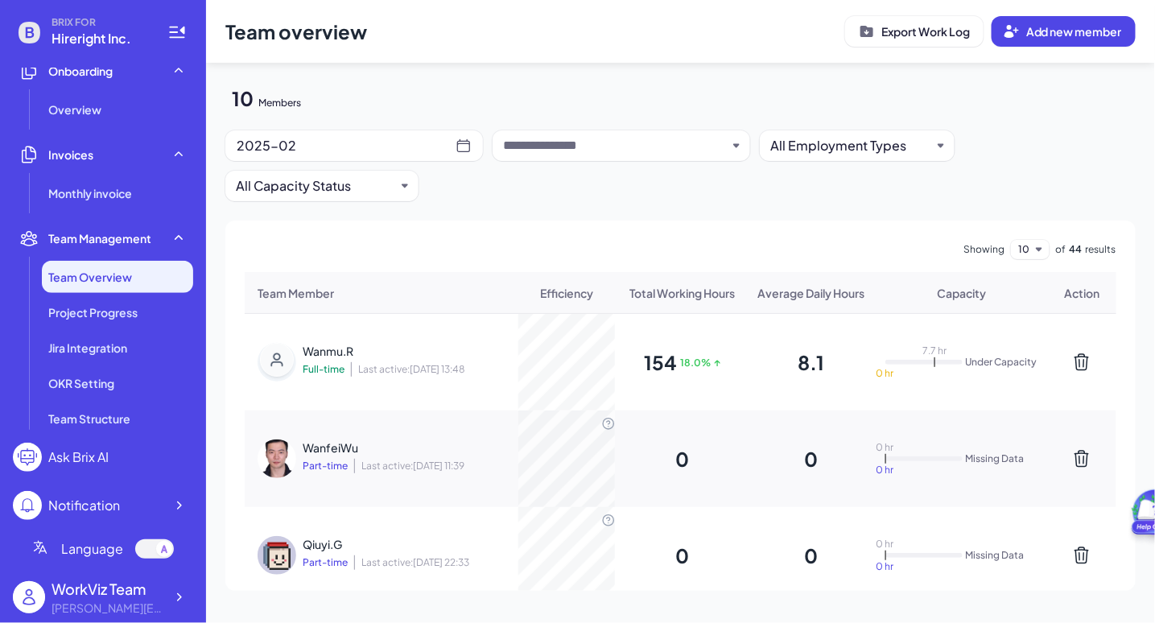
click at [385, 343] on div "Wanmu.R" at bounding box center [407, 351] width 209 height 16
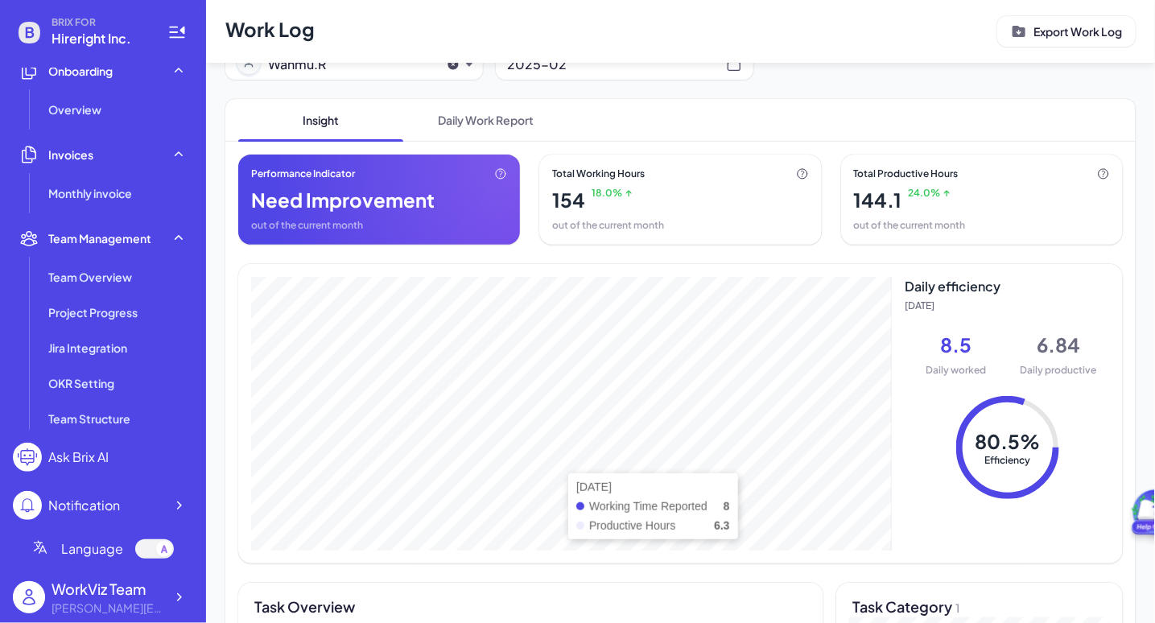
scroll to position [43, 0]
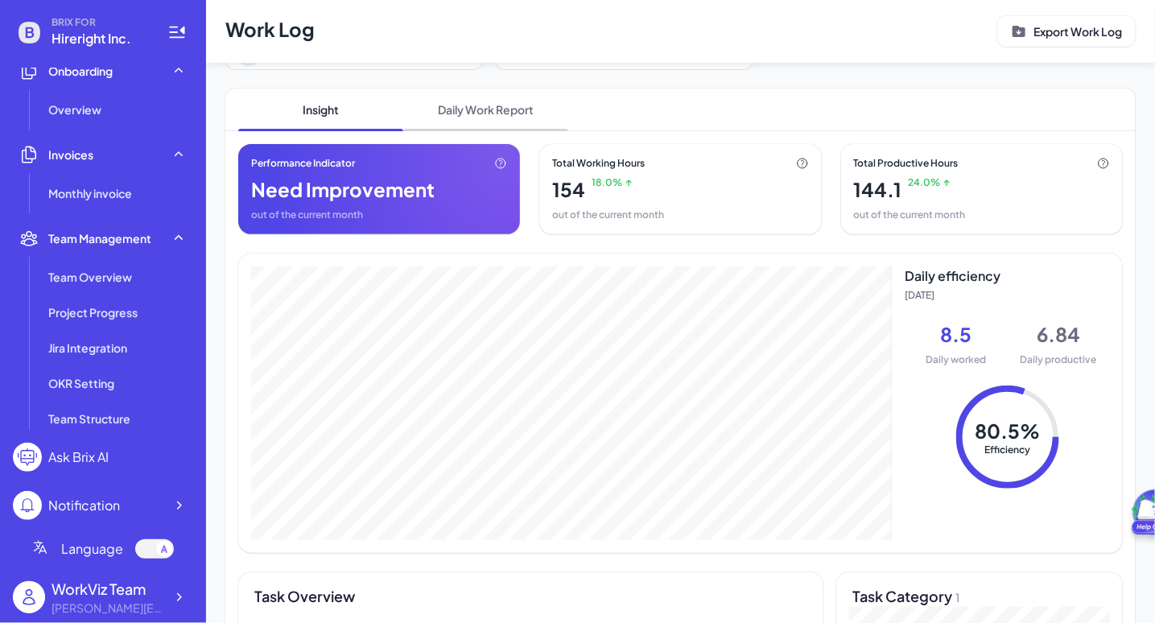
click at [504, 101] on span "Daily Work Report" at bounding box center [485, 110] width 165 height 42
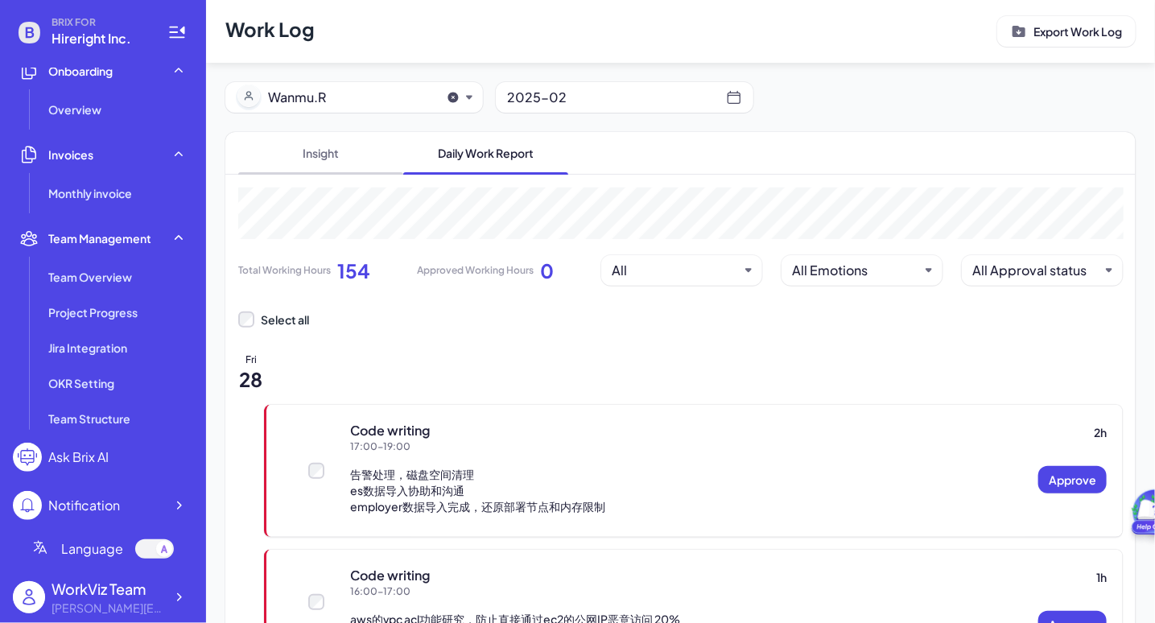
click at [326, 149] on span "Insight" at bounding box center [320, 153] width 165 height 42
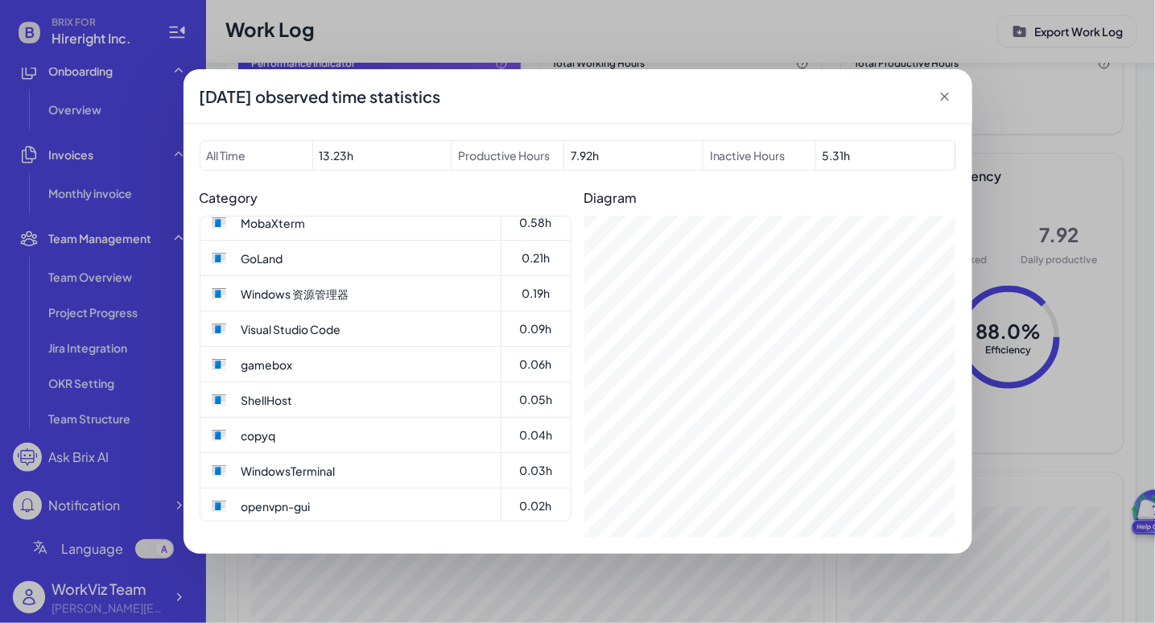
scroll to position [188, 0]
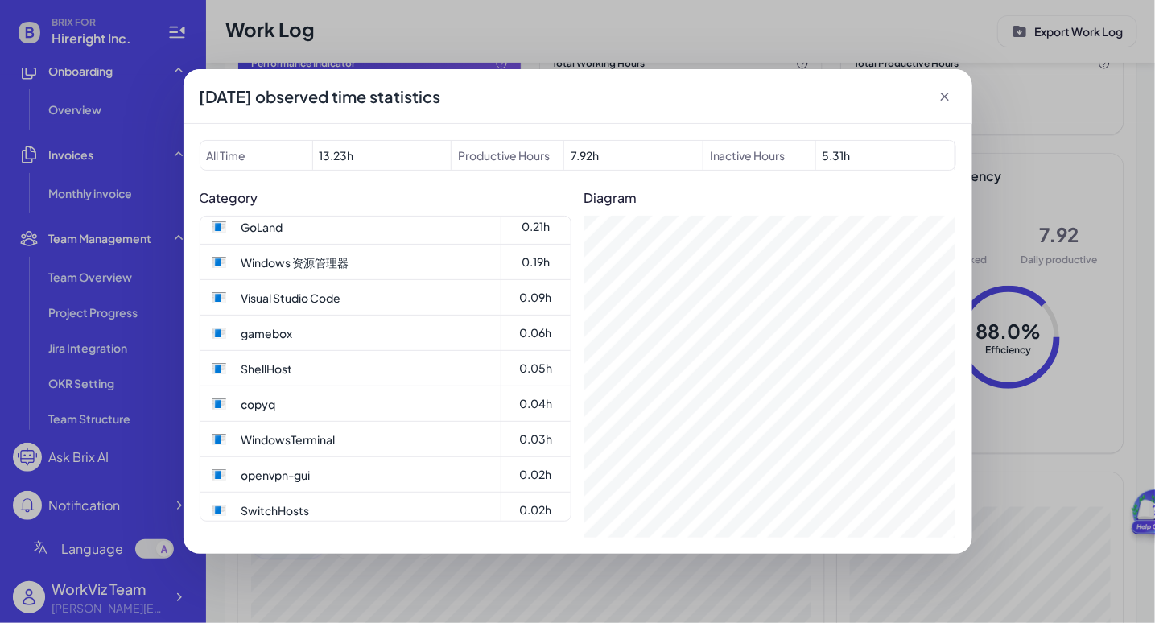
click at [942, 96] on icon at bounding box center [945, 97] width 16 height 16
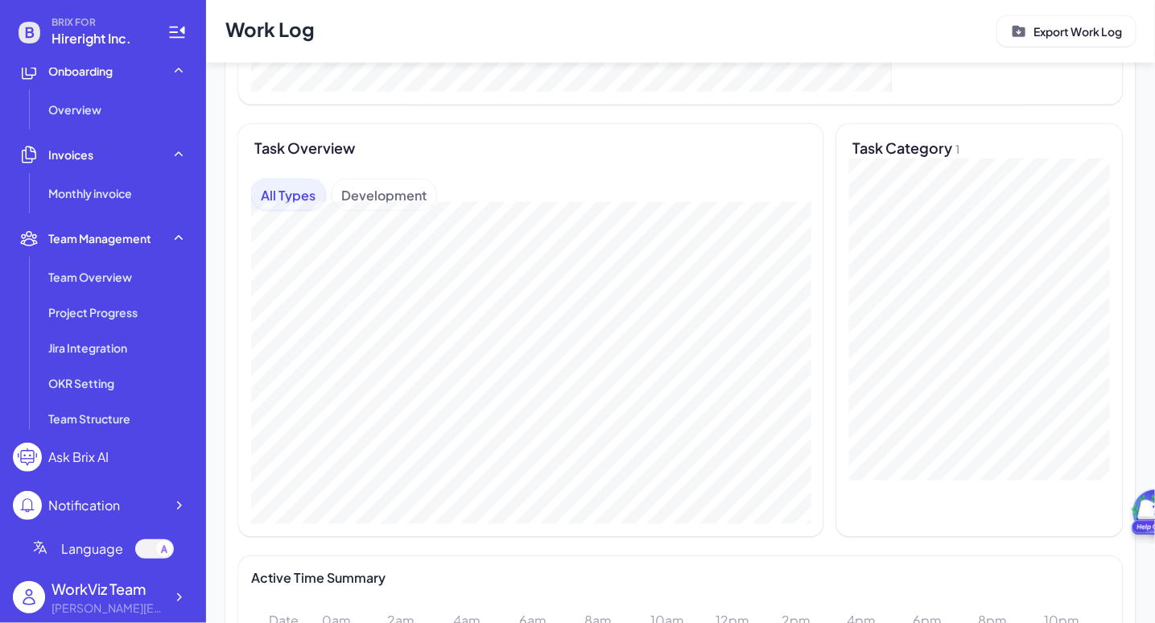
scroll to position [487, 0]
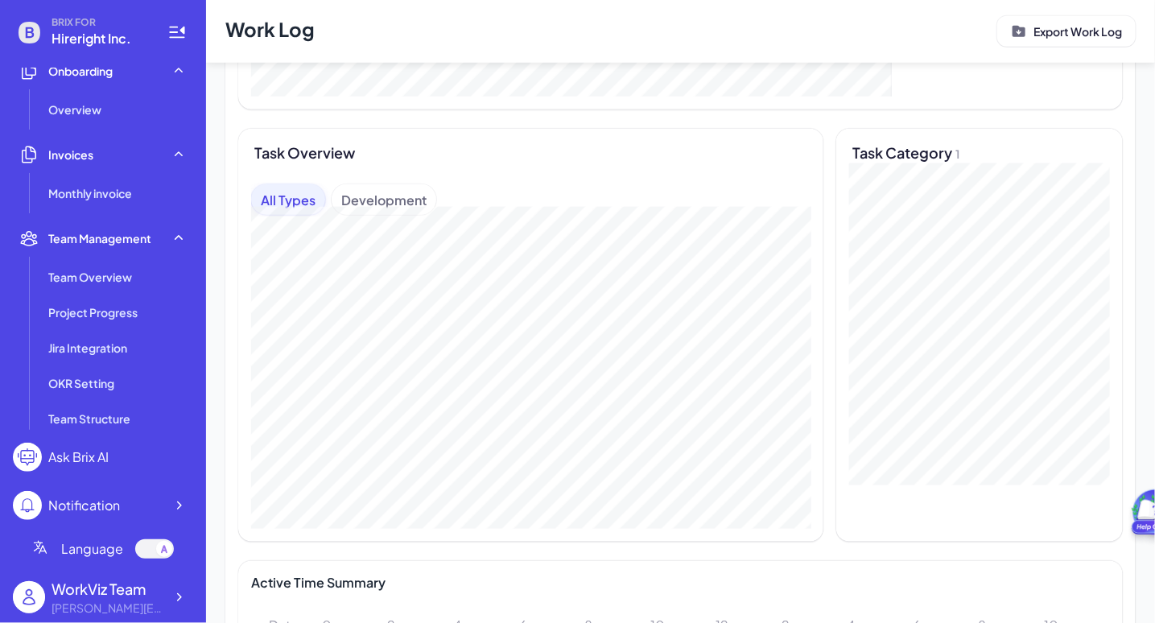
click at [383, 204] on div "Development" at bounding box center [384, 199] width 105 height 31
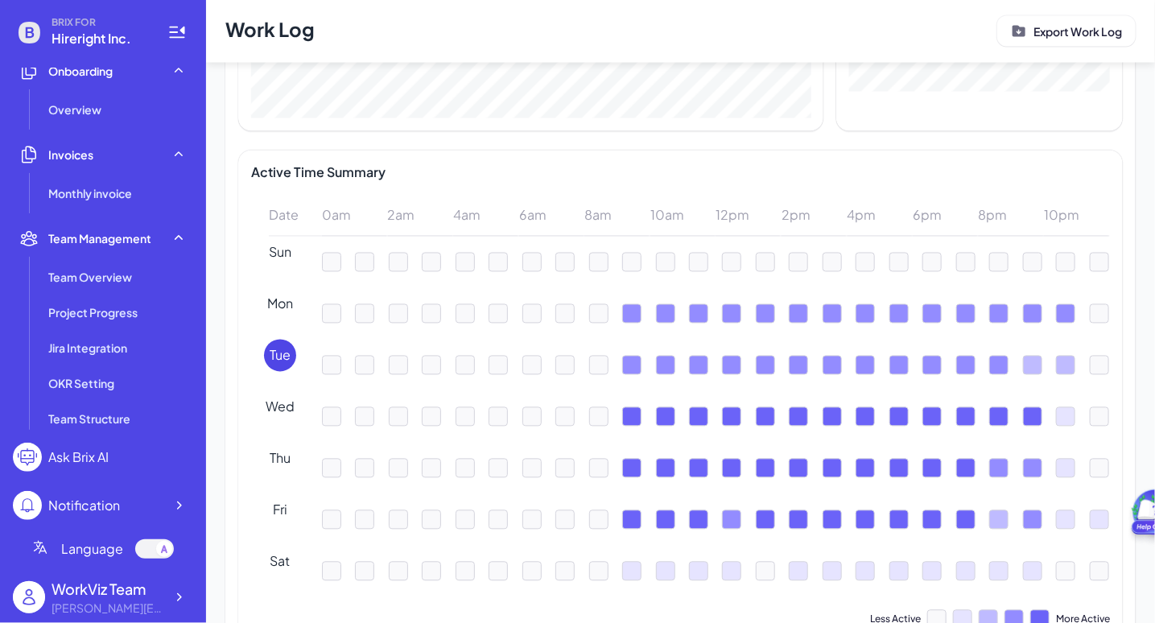
scroll to position [984, 0]
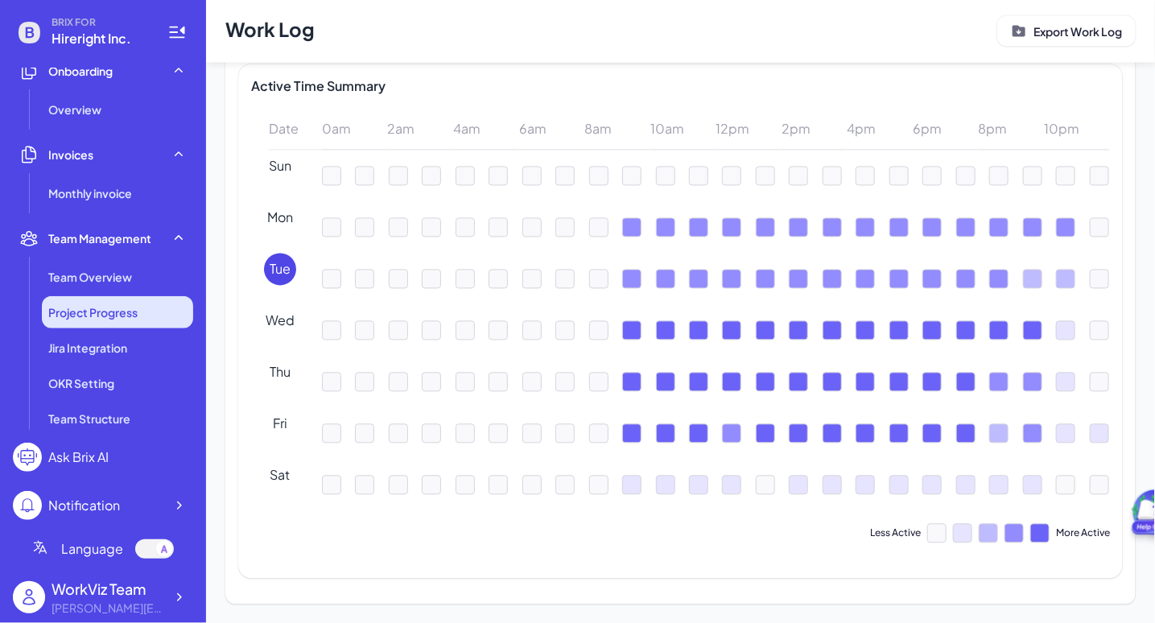
click at [113, 312] on span "Project Progress" at bounding box center [92, 312] width 89 height 16
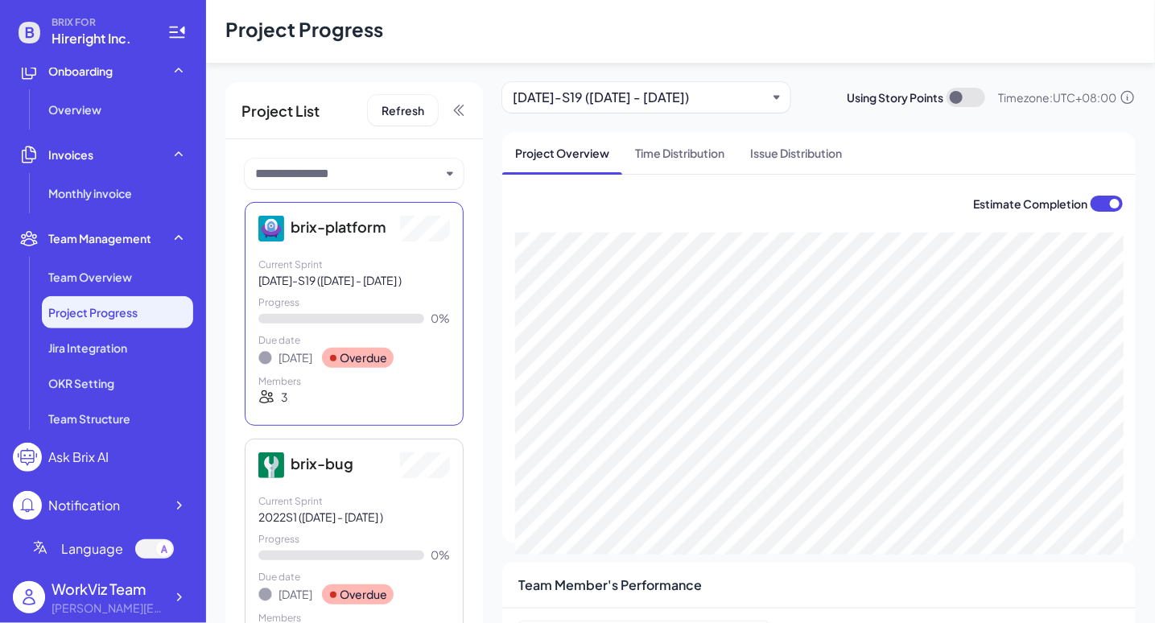
click at [659, 98] on div "2024-10-11-S19 (23 Sep - 11 Oct 2024)" at bounding box center [640, 97] width 254 height 19
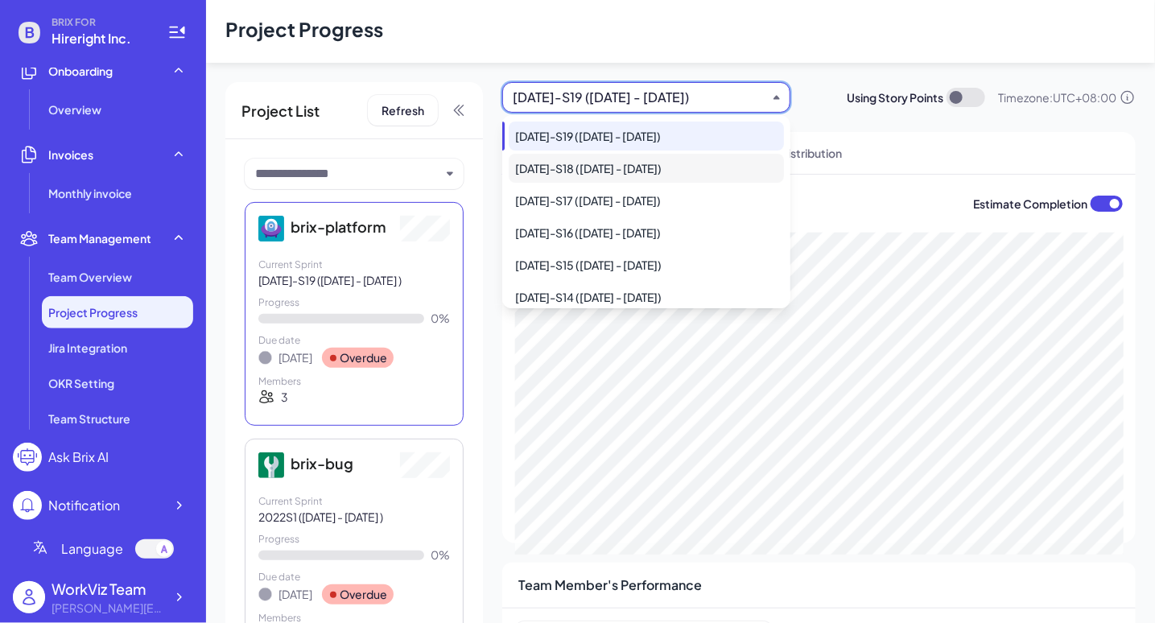
click at [650, 176] on div "2024-09-20-S18 (09 Sep - 20 Sep 2024)" at bounding box center [646, 168] width 275 height 29
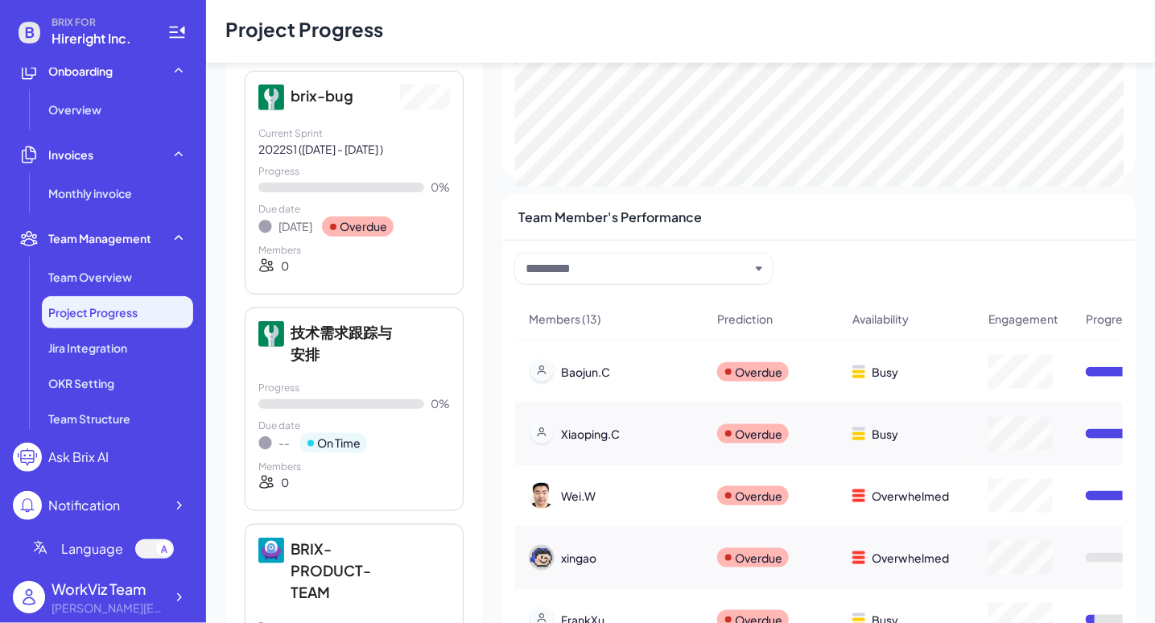
scroll to position [371, 0]
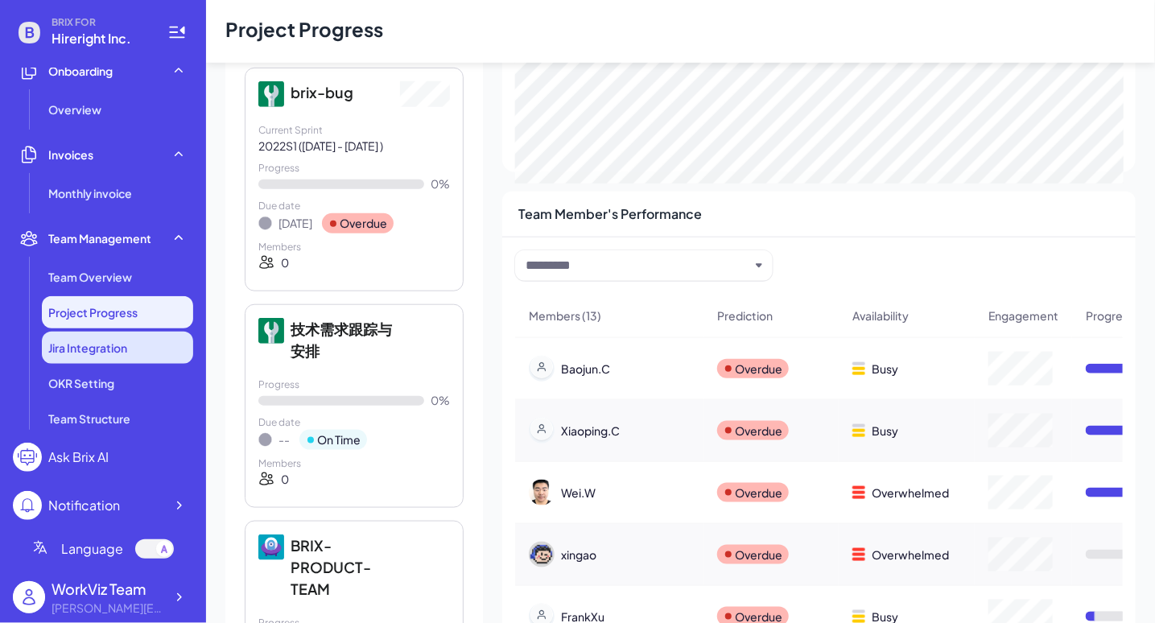
click at [125, 346] on span "Jira Integration" at bounding box center [87, 348] width 79 height 16
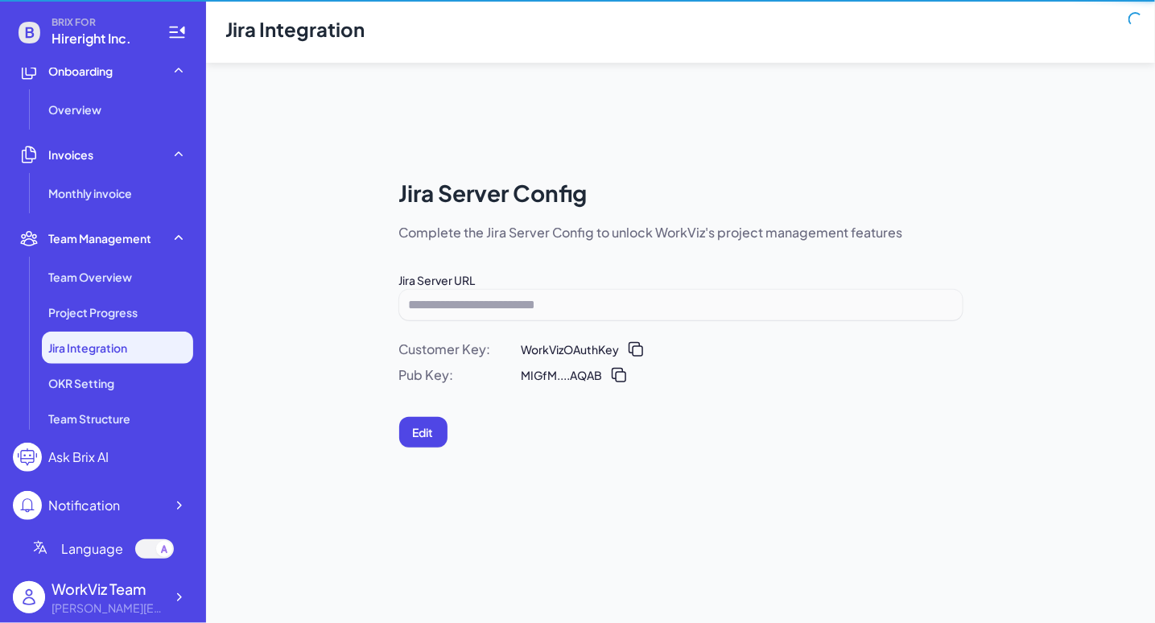
scroll to position [62, 0]
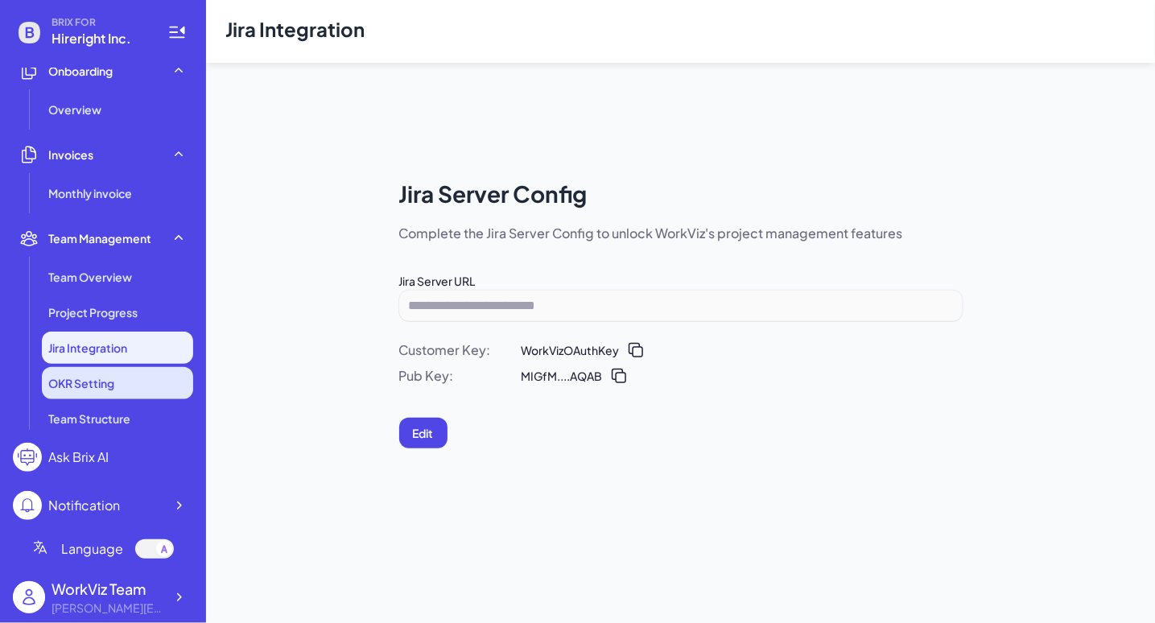
click at [134, 382] on li "OKR Setting" at bounding box center [117, 383] width 151 height 32
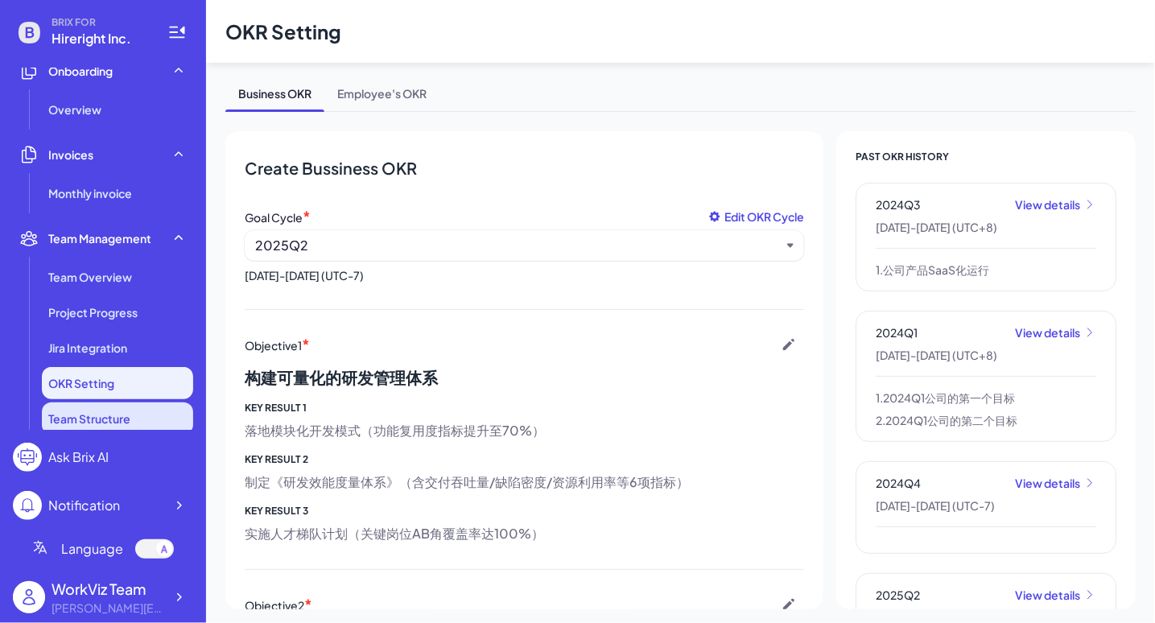
click at [136, 412] on li "Team Structure" at bounding box center [117, 419] width 151 height 32
